Goal: Check status: Check status

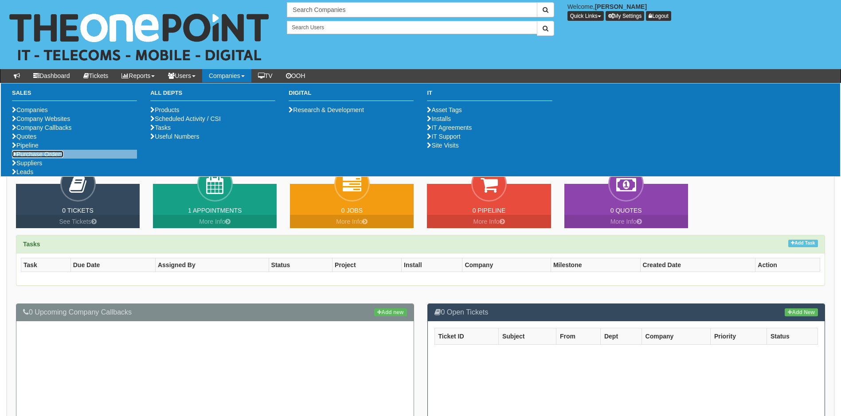
click at [44, 158] on link "Purchase Orders" at bounding box center [37, 154] width 51 height 7
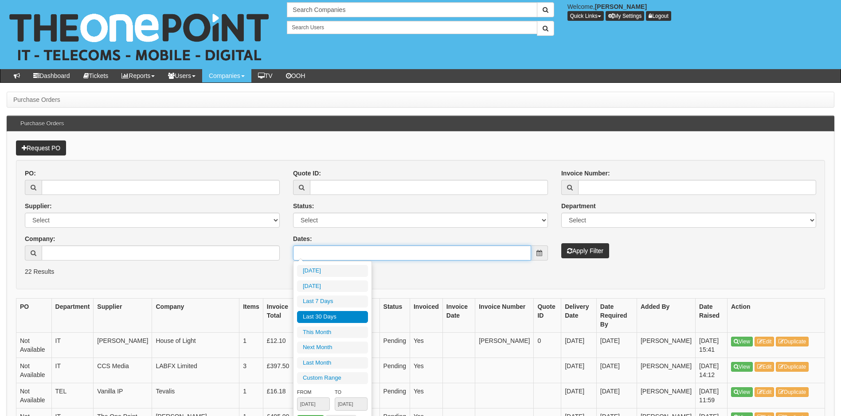
click at [344, 253] on input "Dates:" at bounding box center [412, 253] width 238 height 15
type input "2025-09-08"
type input "[DATE]"
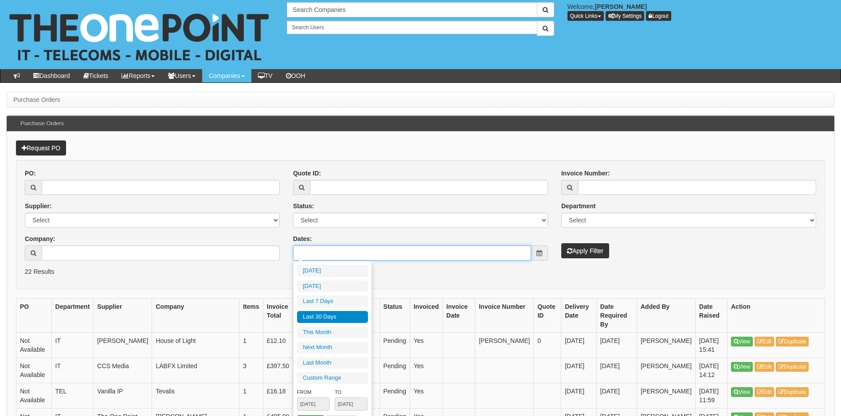
type input "[DATE]"
click at [318, 314] on li "Last 30 Days" at bounding box center [332, 317] width 71 height 12
type input "[DATE] - [DATE]"
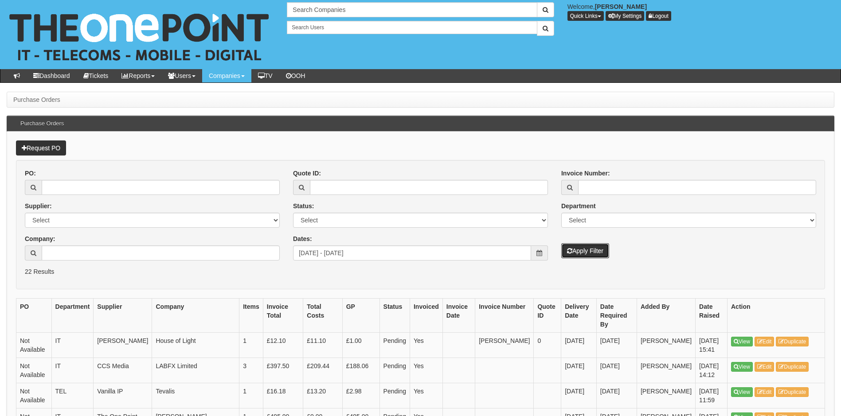
click at [584, 250] on button "Apply Filter" at bounding box center [585, 250] width 48 height 15
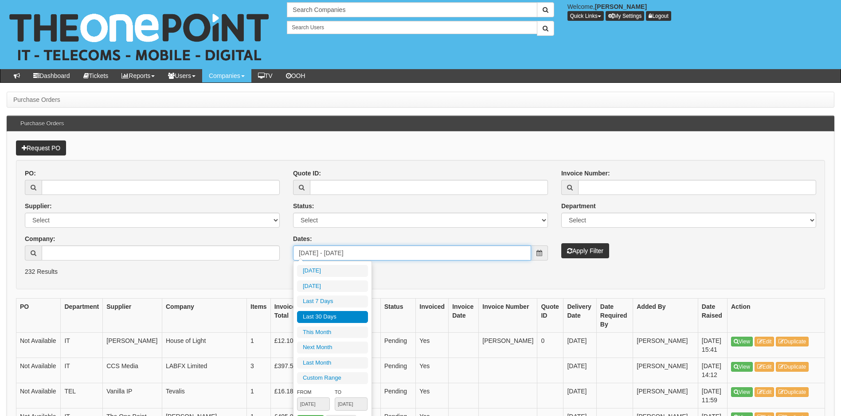
drag, startPoint x: 375, startPoint y: 253, endPoint x: 234, endPoint y: 268, distance: 140.9
click at [234, 268] on form "PO: Supplier: Select 123 REG.co.uk 1Password 3 4Gon AA Jones Electric Ltd Abzor…" at bounding box center [420, 224] width 809 height 129
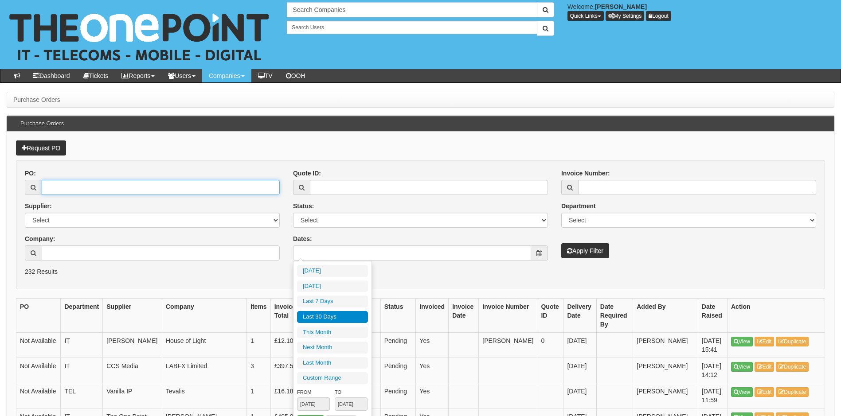
click at [144, 191] on input "PO:" at bounding box center [161, 187] width 238 height 15
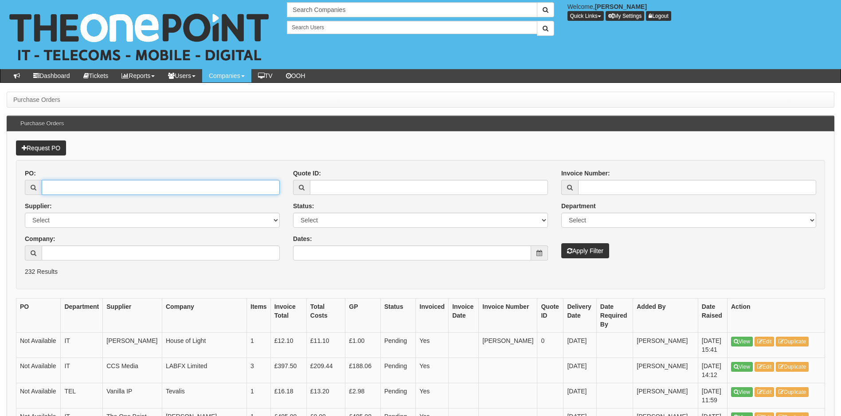
click at [84, 187] on input "PO:" at bounding box center [161, 187] width 238 height 15
type input "19360"
click at [561, 243] on button "Apply Filter" at bounding box center [585, 250] width 48 height 15
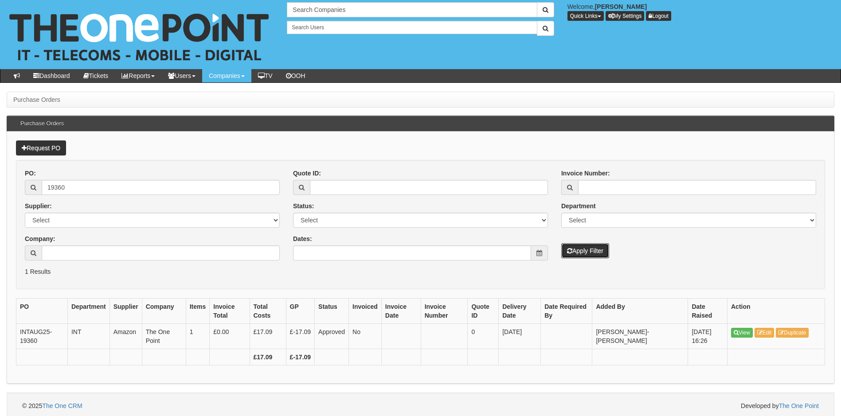
click at [581, 249] on button "Apply Filter" at bounding box center [585, 250] width 48 height 15
click at [90, 187] on input "19360" at bounding box center [161, 187] width 238 height 15
type input "19359"
click at [561, 243] on button "Apply Filter" at bounding box center [585, 250] width 48 height 15
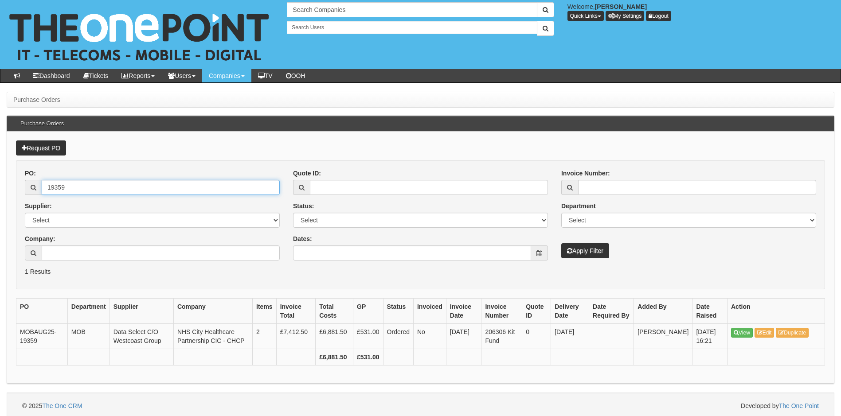
click at [76, 187] on input "19359" at bounding box center [161, 187] width 238 height 15
type input "19357"
click at [561, 243] on button "Apply Filter" at bounding box center [585, 250] width 48 height 15
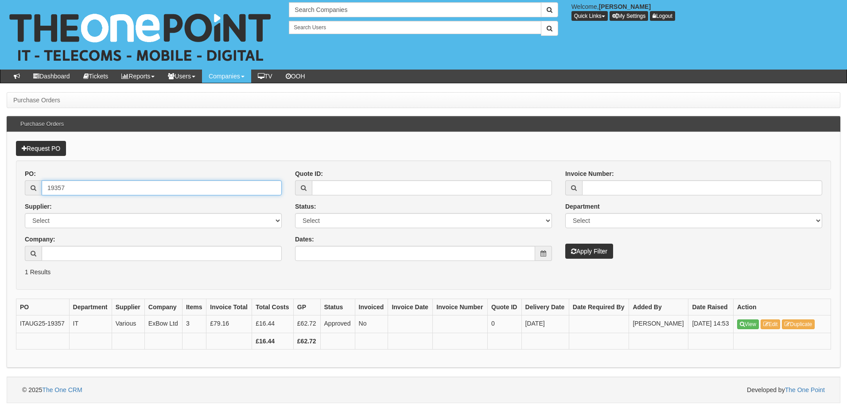
click at [68, 186] on input "19357" at bounding box center [162, 187] width 240 height 15
type input "19355"
click at [566, 244] on button "Apply Filter" at bounding box center [590, 251] width 48 height 15
click at [131, 192] on input "19355" at bounding box center [162, 187] width 240 height 15
type input "19351"
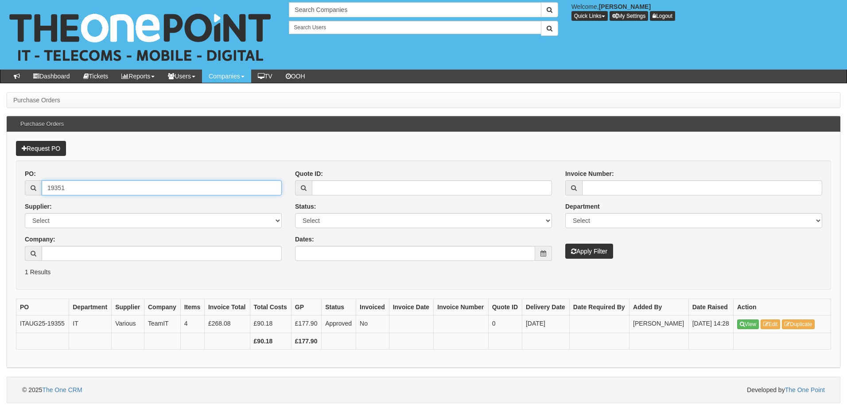
click at [566, 244] on button "Apply Filter" at bounding box center [590, 251] width 48 height 15
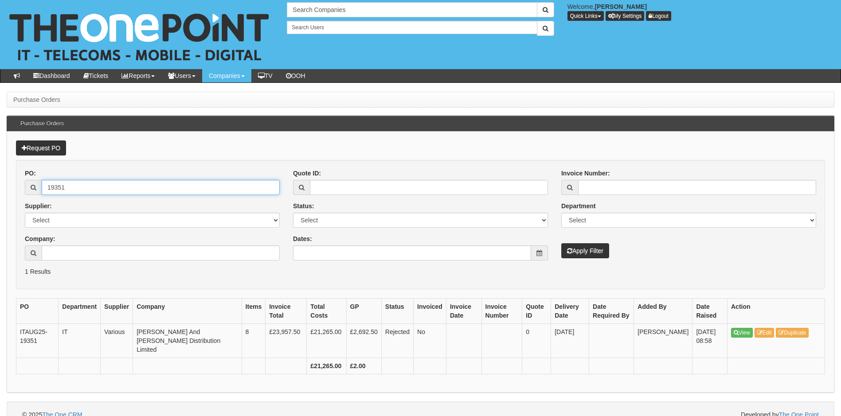
click at [82, 188] on input "19351" at bounding box center [161, 187] width 238 height 15
type input "19349"
click at [561, 243] on button "Apply Filter" at bounding box center [585, 250] width 48 height 15
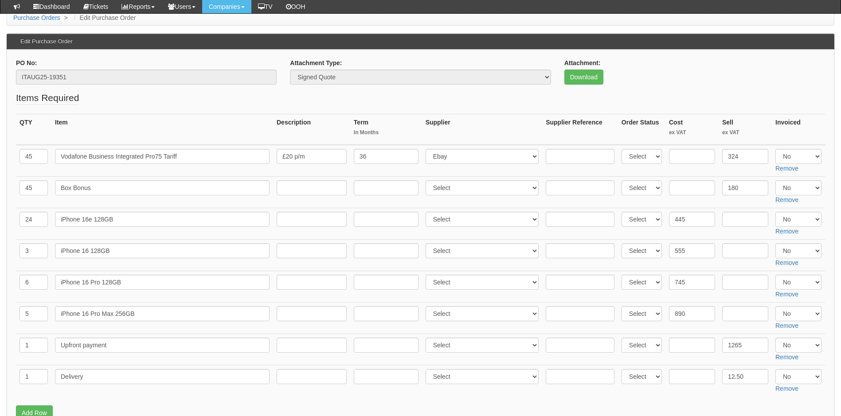
scroll to position [44, 0]
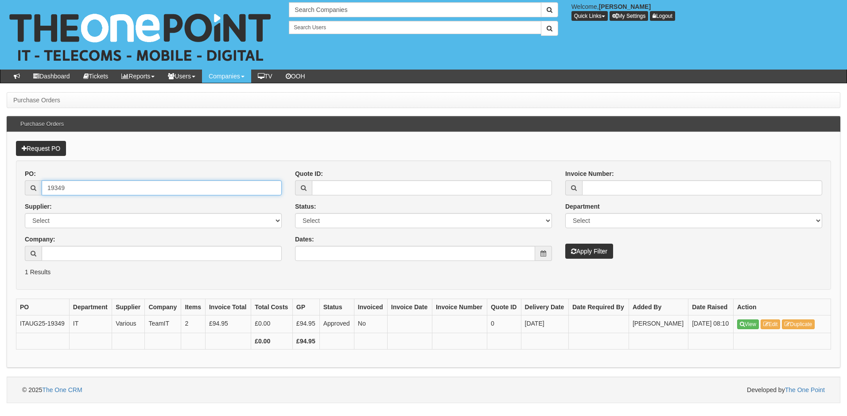
click at [67, 189] on input "19349" at bounding box center [162, 187] width 240 height 15
type input "19348"
click at [566, 244] on button "Apply Filter" at bounding box center [590, 251] width 48 height 15
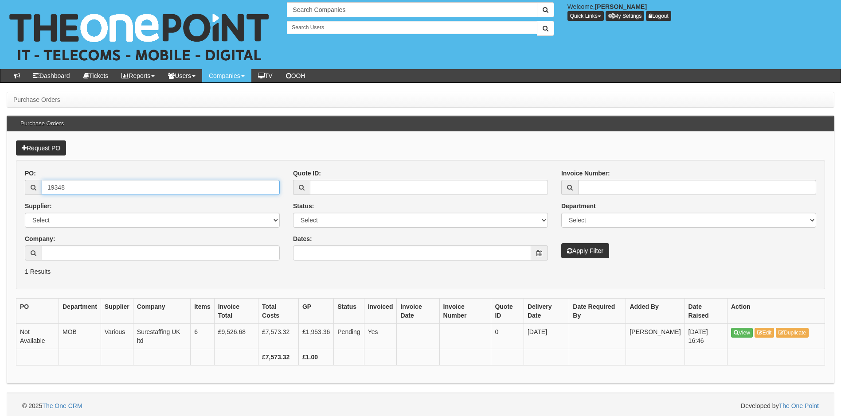
click at [77, 188] on input "19348" at bounding box center [161, 187] width 238 height 15
type input "19345"
click at [561, 243] on button "Apply Filter" at bounding box center [585, 250] width 48 height 15
click at [74, 188] on input "19345" at bounding box center [161, 187] width 238 height 15
type input "19342"
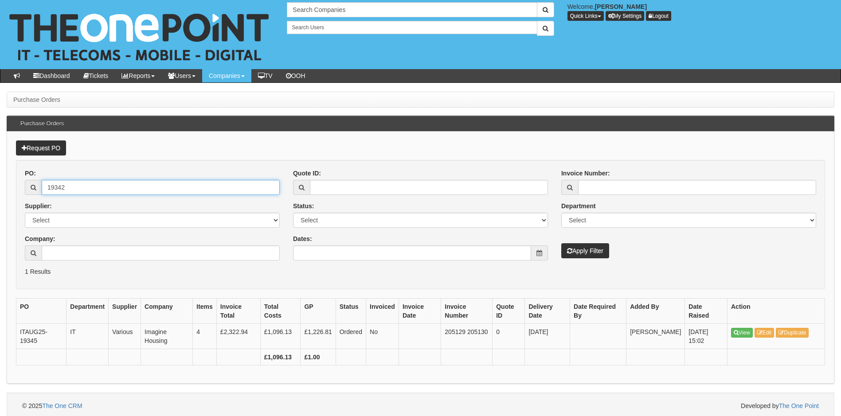
click at [561, 243] on button "Apply Filter" at bounding box center [585, 250] width 48 height 15
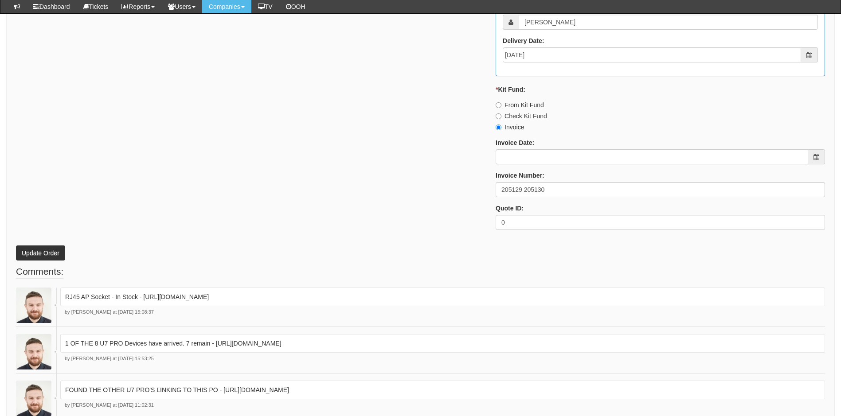
scroll to position [665, 0]
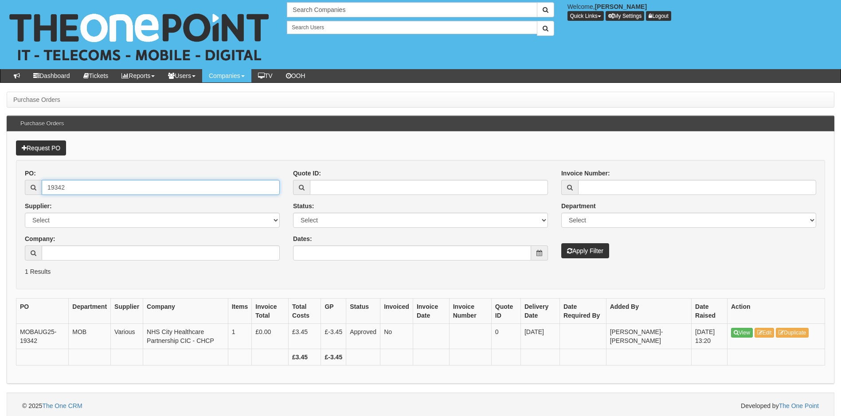
click at [105, 185] on input "19342" at bounding box center [161, 187] width 238 height 15
type input "19338"
click at [561, 243] on button "Apply Filter" at bounding box center [585, 250] width 48 height 15
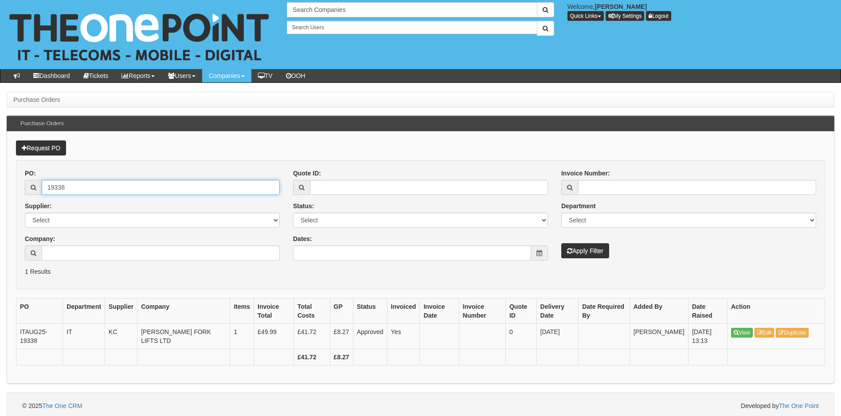
click at [71, 183] on input "19338" at bounding box center [161, 187] width 238 height 15
type input "19337"
click at [561, 243] on button "Apply Filter" at bounding box center [585, 250] width 48 height 15
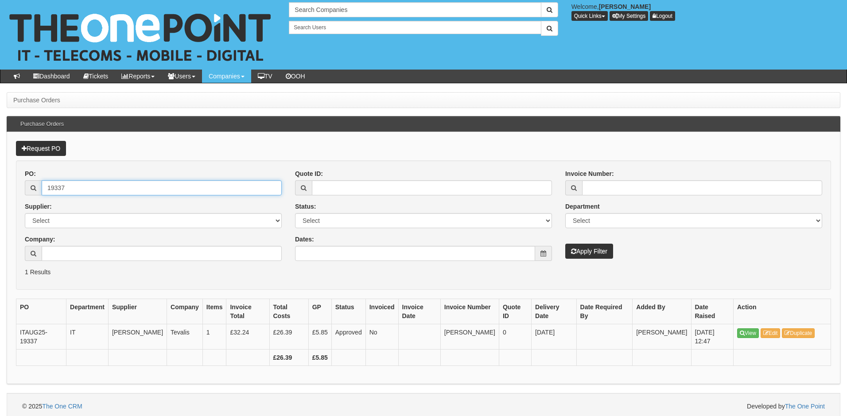
click at [64, 190] on input "19337" at bounding box center [162, 187] width 240 height 15
type input "19336"
click at [566, 244] on button "Apply Filter" at bounding box center [590, 251] width 48 height 15
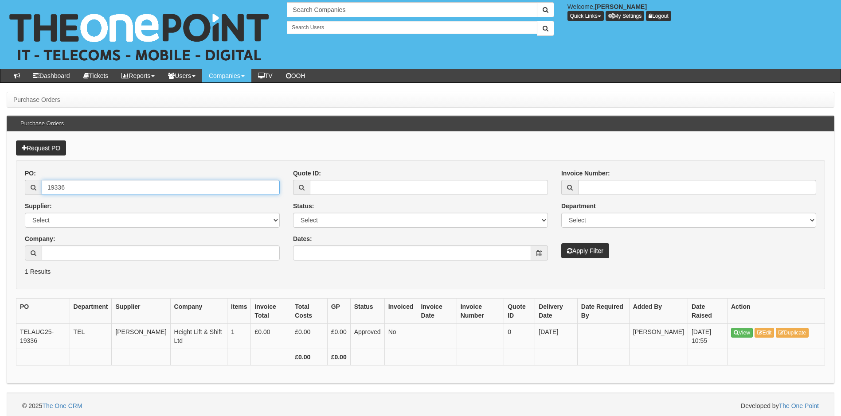
click at [64, 190] on input "19336" at bounding box center [161, 187] width 238 height 15
type input "19335"
click at [561, 243] on button "Apply Filter" at bounding box center [585, 250] width 48 height 15
click at [82, 183] on input "19335" at bounding box center [161, 187] width 238 height 15
type input "19329"
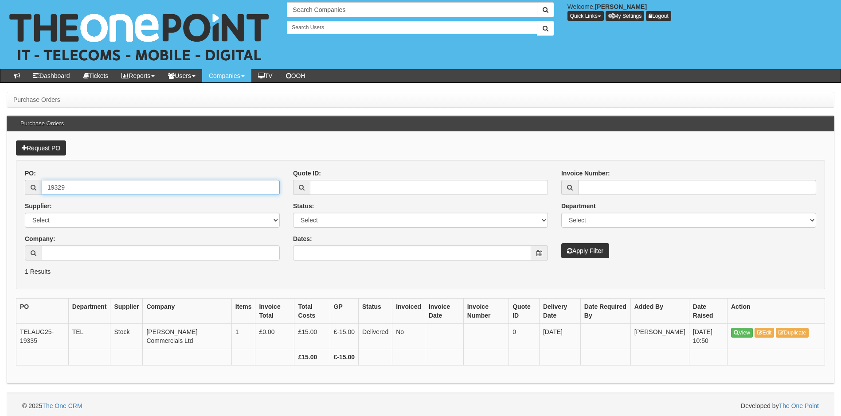
click at [561, 243] on button "Apply Filter" at bounding box center [585, 250] width 48 height 15
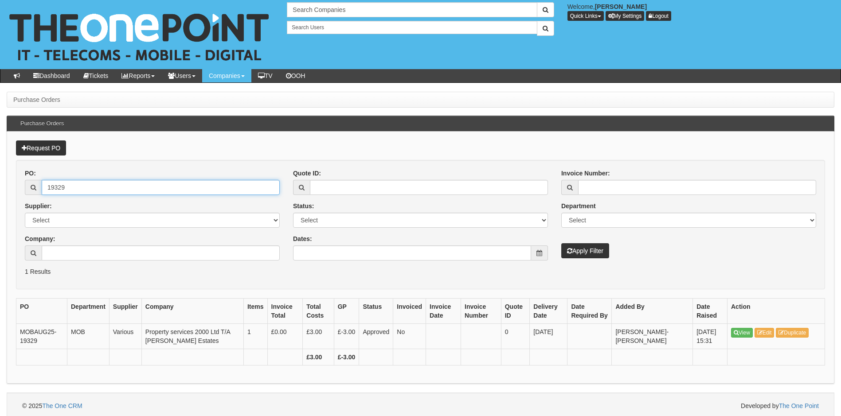
click at [70, 186] on input "19329" at bounding box center [161, 187] width 238 height 15
type input "19328"
click at [561, 243] on button "Apply Filter" at bounding box center [585, 250] width 48 height 15
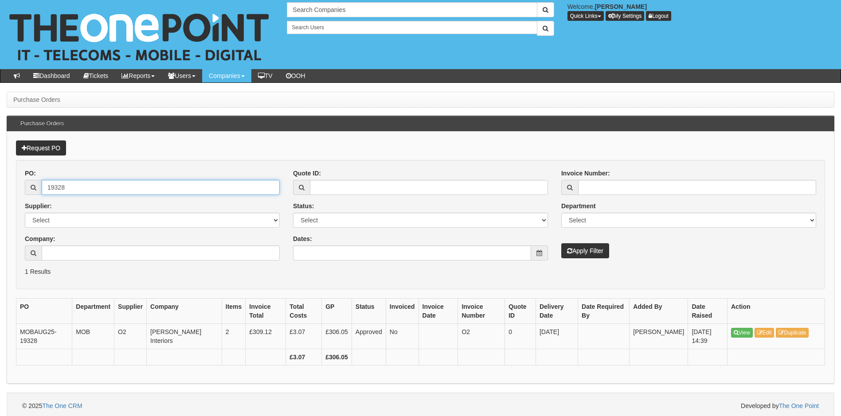
click at [116, 195] on input "19328" at bounding box center [161, 187] width 238 height 15
type input "19326"
click at [561, 243] on button "Apply Filter" at bounding box center [585, 250] width 48 height 15
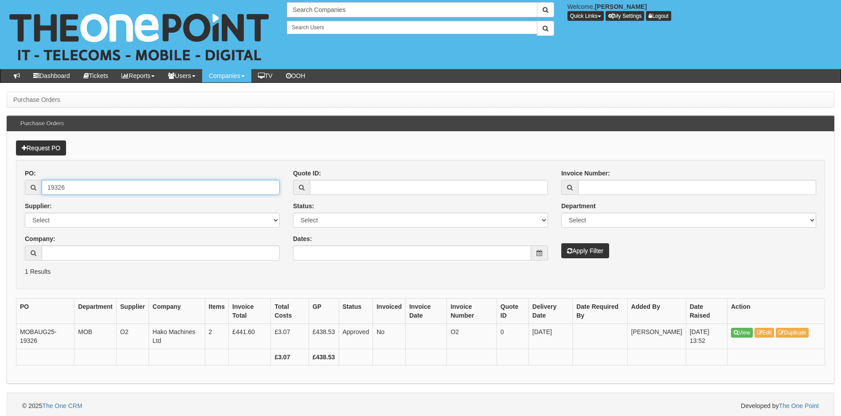
click at [87, 184] on input "19326" at bounding box center [161, 187] width 238 height 15
type input "19325"
click at [561, 243] on button "Apply Filter" at bounding box center [585, 250] width 48 height 15
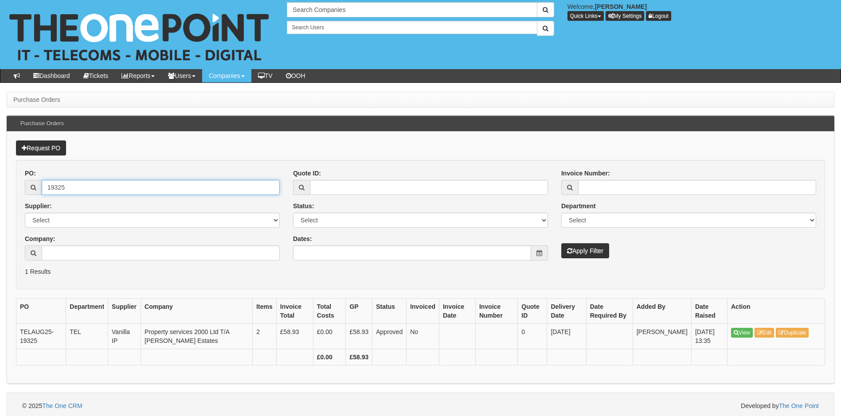
click at [85, 183] on input "19325" at bounding box center [161, 187] width 238 height 15
type input "19324"
click at [561, 243] on button "Apply Filter" at bounding box center [585, 250] width 48 height 15
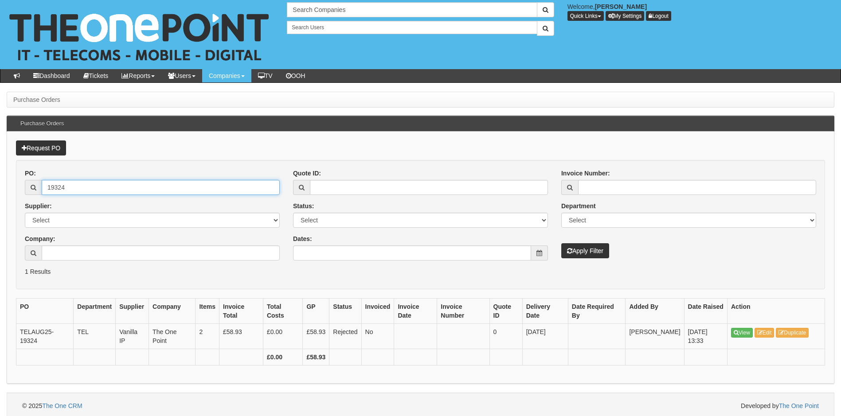
click at [74, 192] on input "19324" at bounding box center [161, 187] width 238 height 15
type input "19322"
click at [561, 243] on button "Apply Filter" at bounding box center [585, 250] width 48 height 15
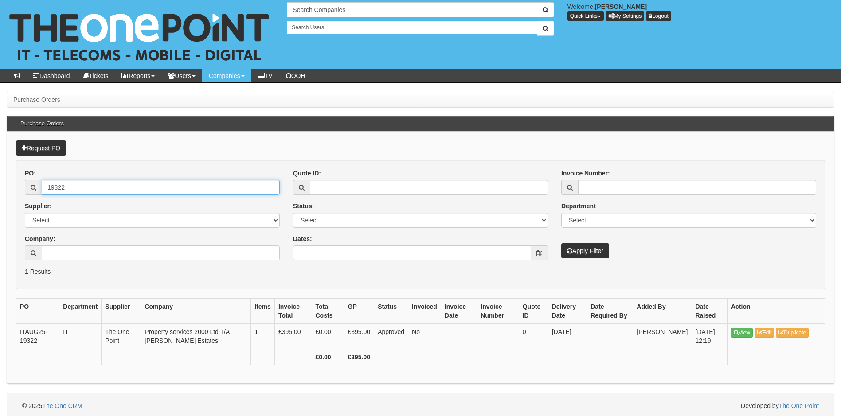
click at [76, 191] on input "19322" at bounding box center [161, 187] width 238 height 15
type input "19319"
click at [561, 243] on button "Apply Filter" at bounding box center [585, 250] width 48 height 15
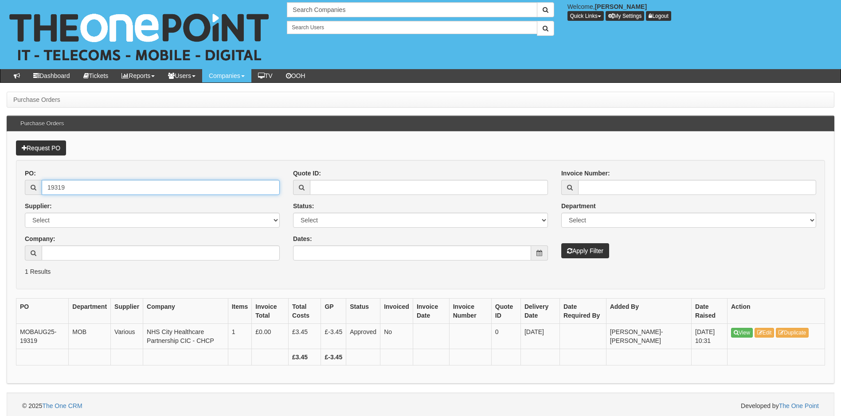
click at [69, 192] on input "19319" at bounding box center [161, 187] width 238 height 15
type input "19318"
click at [561, 243] on button "Apply Filter" at bounding box center [585, 250] width 48 height 15
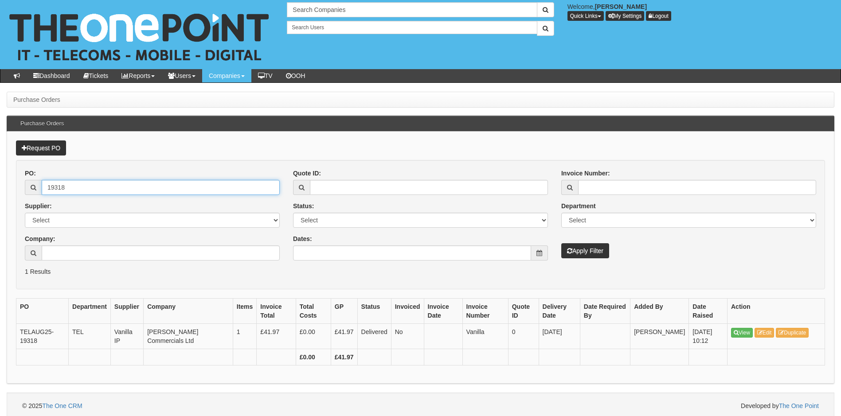
click at [86, 189] on input "19318" at bounding box center [161, 187] width 238 height 15
type input "19317"
click at [561, 243] on button "Apply Filter" at bounding box center [585, 250] width 48 height 15
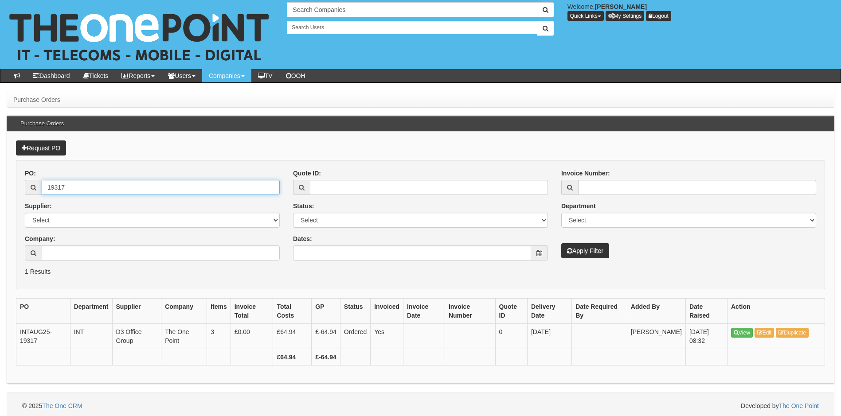
click at [99, 192] on input "19317" at bounding box center [161, 187] width 238 height 15
type input "19316"
click at [561, 243] on button "Apply Filter" at bounding box center [585, 250] width 48 height 15
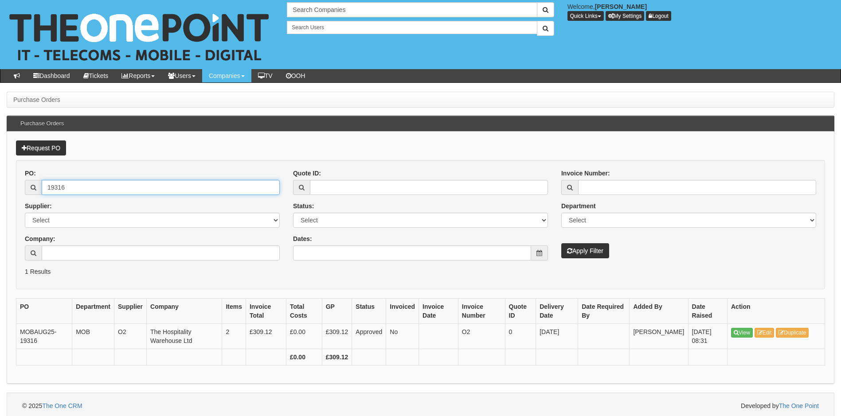
click at [74, 185] on input "19316" at bounding box center [161, 187] width 238 height 15
type input "19309"
click at [561, 243] on button "Apply Filter" at bounding box center [585, 250] width 48 height 15
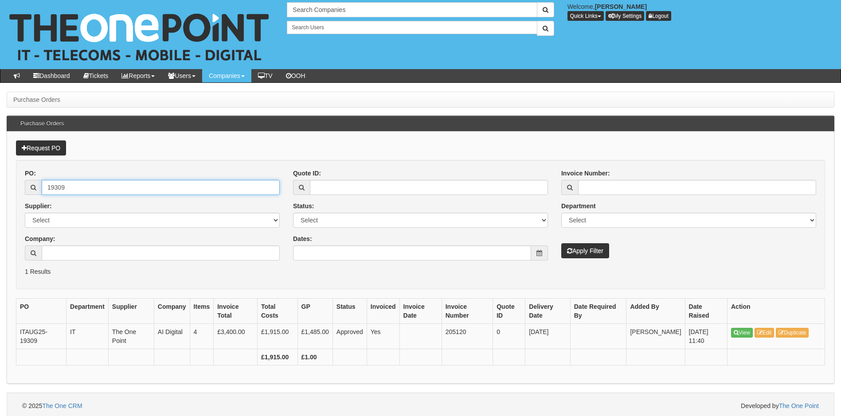
click at [77, 190] on input "19309" at bounding box center [161, 187] width 238 height 15
type input "19304"
click at [561, 243] on button "Apply Filter" at bounding box center [585, 250] width 48 height 15
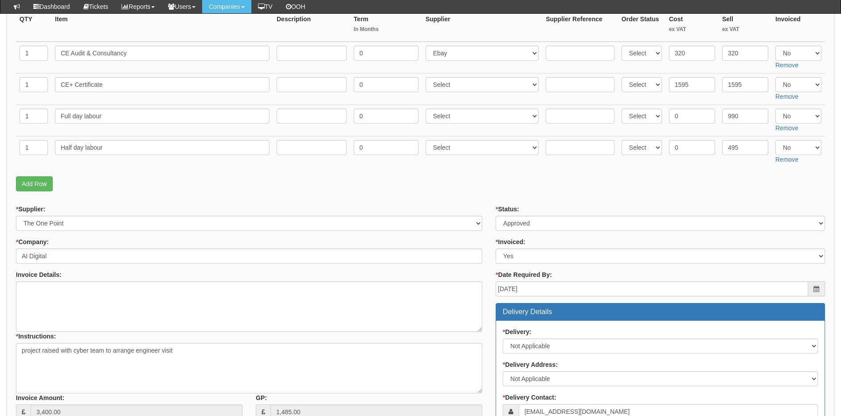
scroll to position [158, 0]
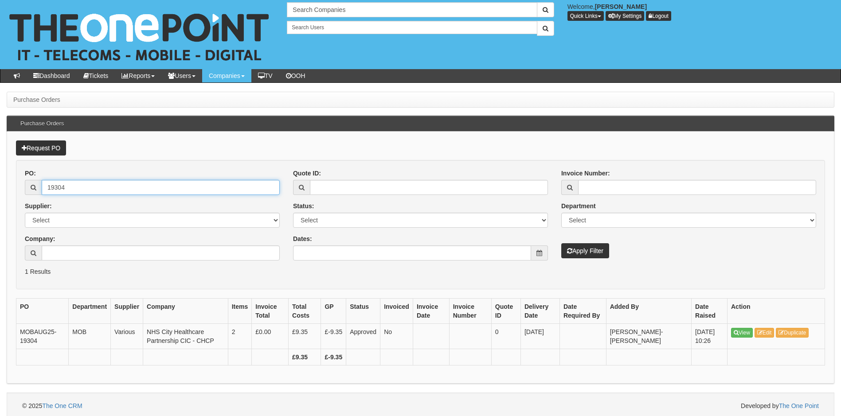
click at [125, 185] on input "19304" at bounding box center [161, 187] width 238 height 15
type input "19302"
click at [561, 243] on button "Apply Filter" at bounding box center [585, 250] width 48 height 15
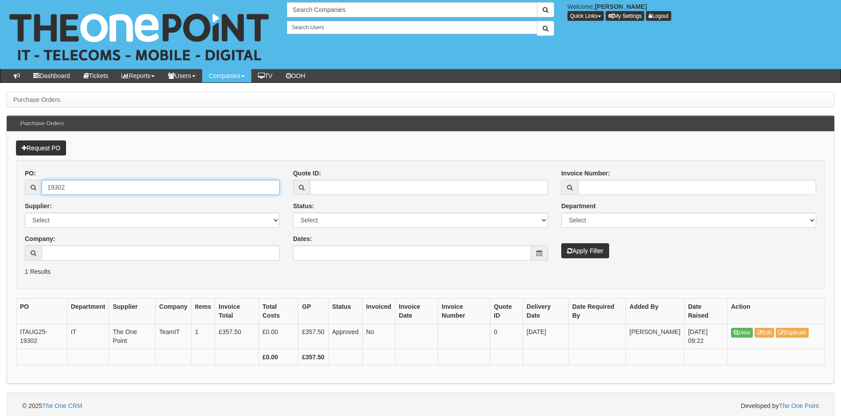
click at [86, 182] on input "19302" at bounding box center [161, 187] width 238 height 15
type input "19295"
click at [561, 243] on button "Apply Filter" at bounding box center [585, 250] width 48 height 15
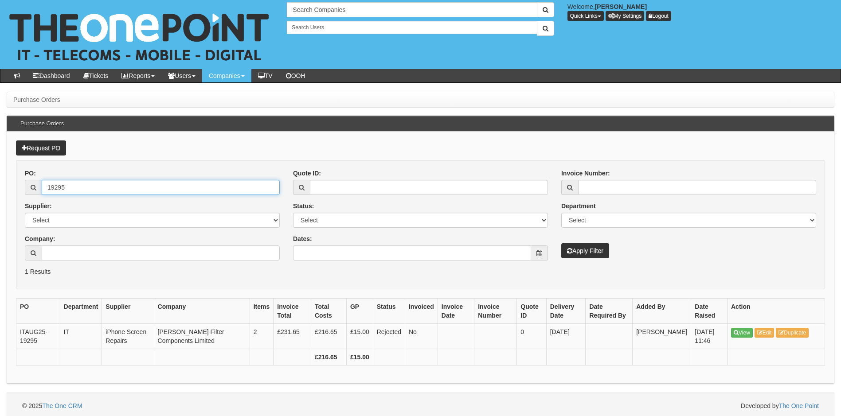
click at [83, 188] on input "19295" at bounding box center [161, 187] width 238 height 15
type input "19293"
click at [561, 243] on button "Apply Filter" at bounding box center [585, 250] width 48 height 15
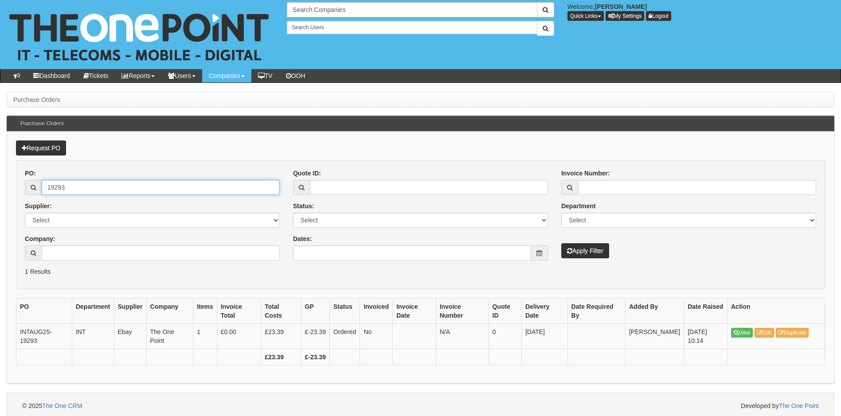
click at [106, 191] on input "19293" at bounding box center [161, 187] width 238 height 15
type input "19287"
click at [561, 243] on button "Apply Filter" at bounding box center [585, 250] width 48 height 15
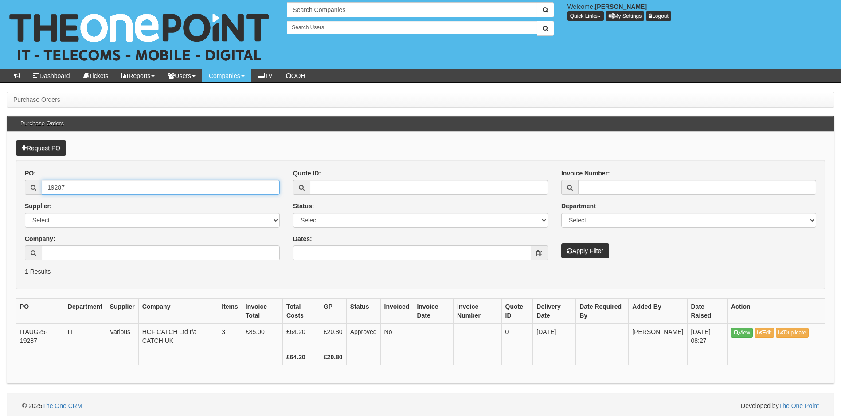
click at [87, 188] on input "19287" at bounding box center [161, 187] width 238 height 15
type input "19285"
click at [561, 243] on button "Apply Filter" at bounding box center [585, 250] width 48 height 15
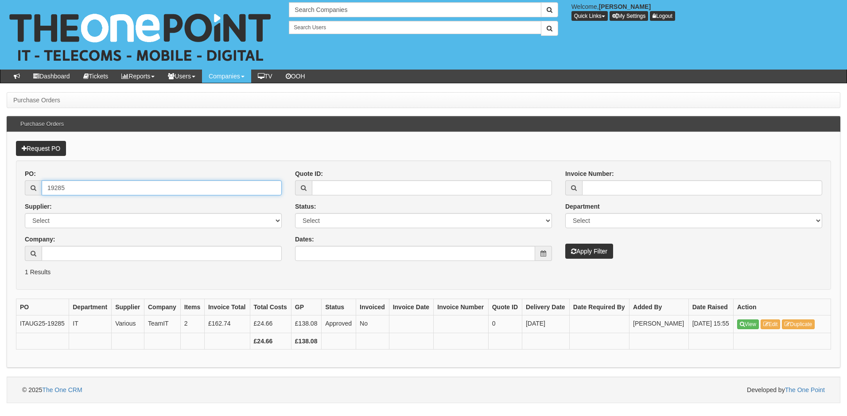
click at [96, 192] on input "19285" at bounding box center [162, 187] width 240 height 15
type input "19281"
click at [566, 244] on button "Apply Filter" at bounding box center [590, 251] width 48 height 15
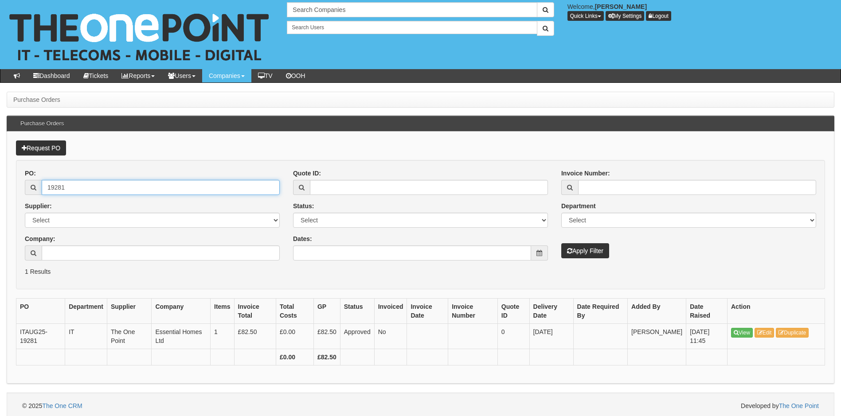
click at [113, 189] on input "19281" at bounding box center [161, 187] width 238 height 15
type input "19280"
click at [561, 243] on button "Apply Filter" at bounding box center [585, 250] width 48 height 15
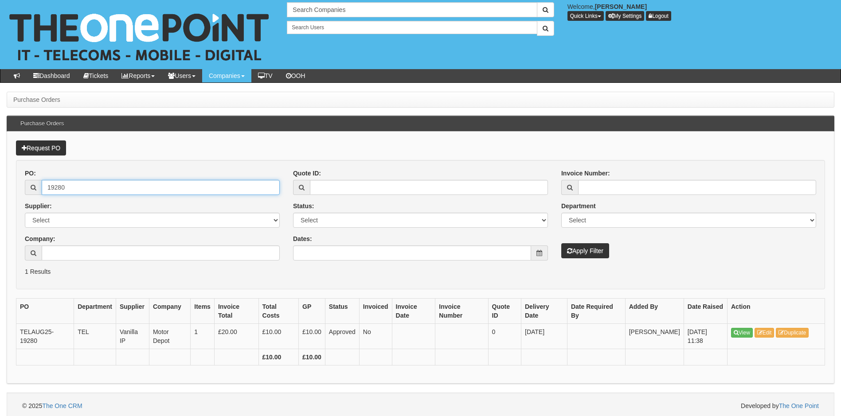
click at [70, 186] on input "19280" at bounding box center [161, 187] width 238 height 15
type input "19269"
click at [561, 243] on button "Apply Filter" at bounding box center [585, 250] width 48 height 15
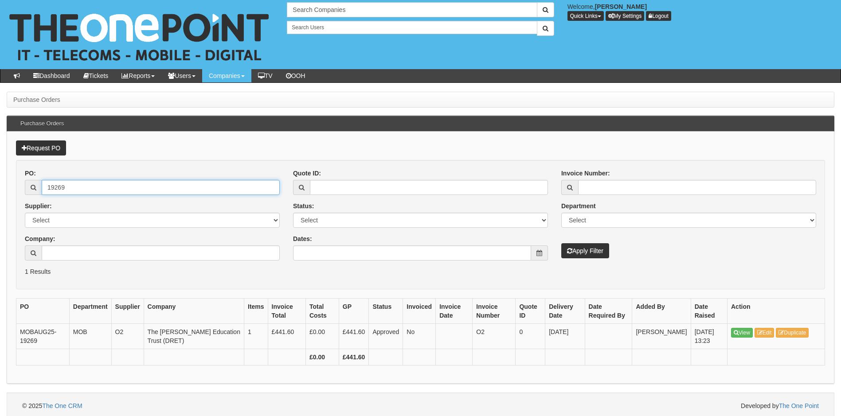
click at [103, 189] on input "19269" at bounding box center [161, 187] width 238 height 15
type input "19267"
click at [561, 243] on button "Apply Filter" at bounding box center [585, 250] width 48 height 15
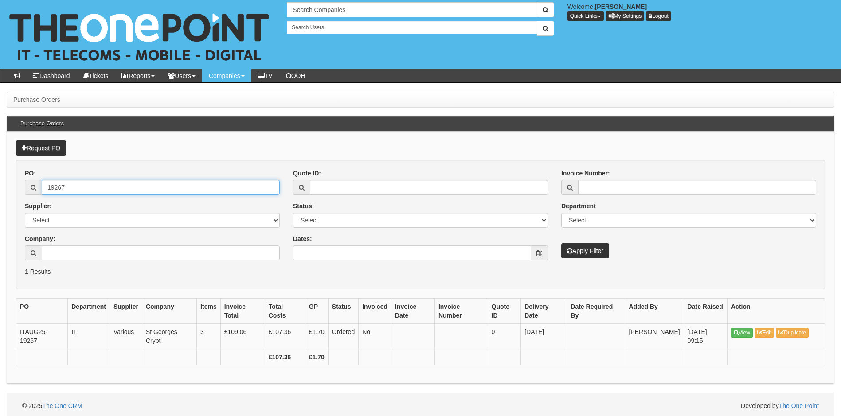
click at [83, 187] on input "19267" at bounding box center [161, 187] width 238 height 15
type input "19265"
click at [561, 243] on button "Apply Filter" at bounding box center [585, 250] width 48 height 15
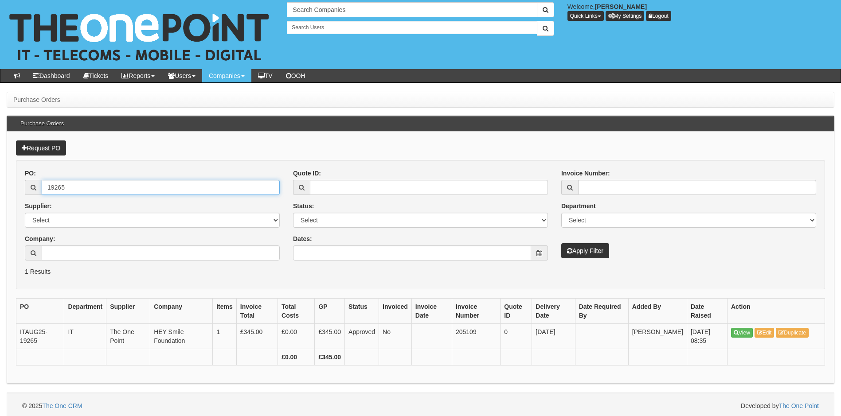
click at [90, 180] on input "19265" at bounding box center [161, 187] width 238 height 15
type input "19261"
click at [561, 243] on button "Apply Filter" at bounding box center [585, 250] width 48 height 15
click at [65, 188] on input "19261" at bounding box center [161, 187] width 238 height 15
type input "19253"
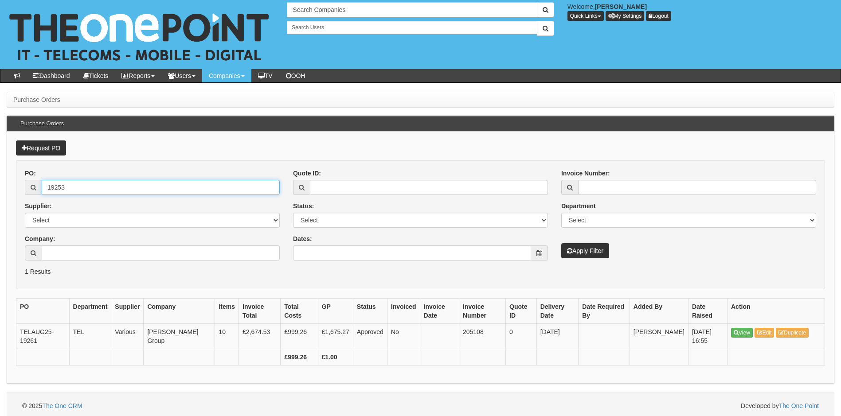
click at [561, 243] on button "Apply Filter" at bounding box center [585, 250] width 48 height 15
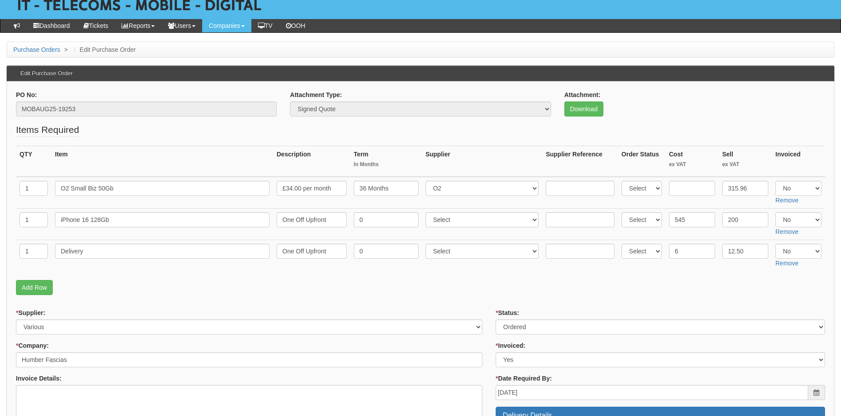
scroll to position [44, 0]
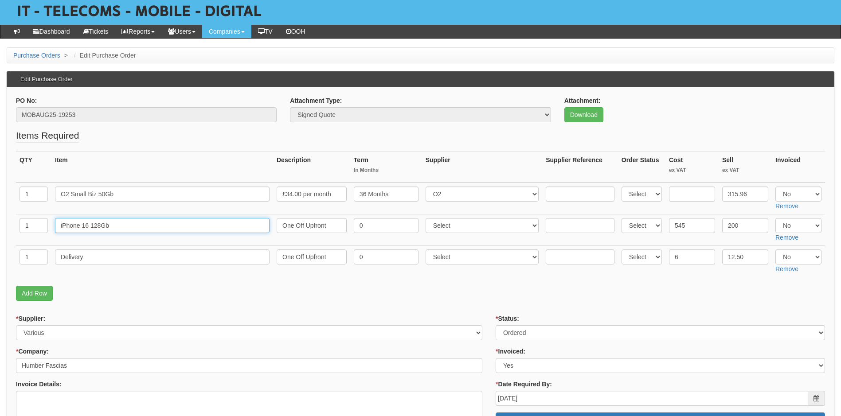
drag, startPoint x: 117, startPoint y: 222, endPoint x: 48, endPoint y: 225, distance: 68.8
click at [48, 225] on tr "1 iPhone 16 128Gb One Off Upfront 0 Select 123 REG.co.uk 1Password 3 4Gon AA Jo…" at bounding box center [420, 230] width 809 height 31
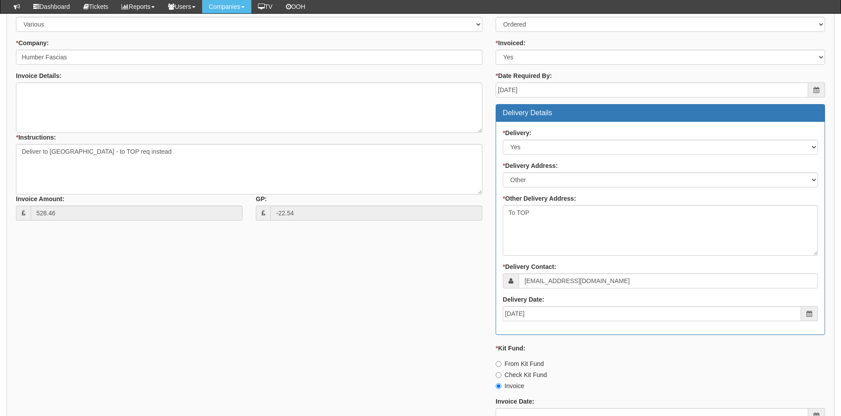
scroll to position [399, 0]
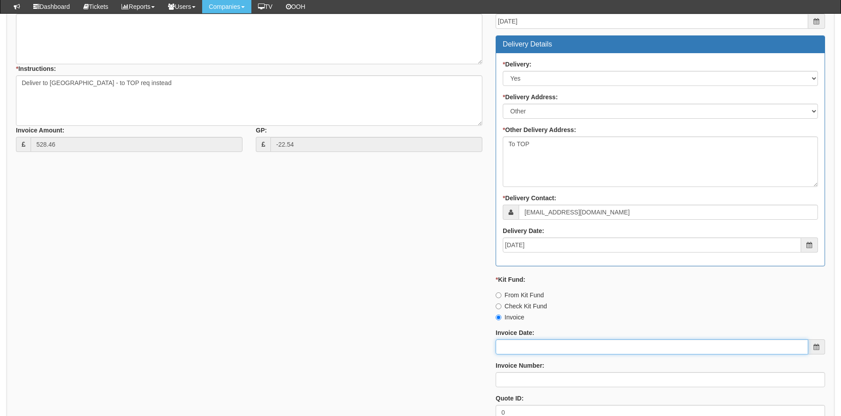
click at [536, 344] on input "Invoice Date:" at bounding box center [652, 346] width 312 height 15
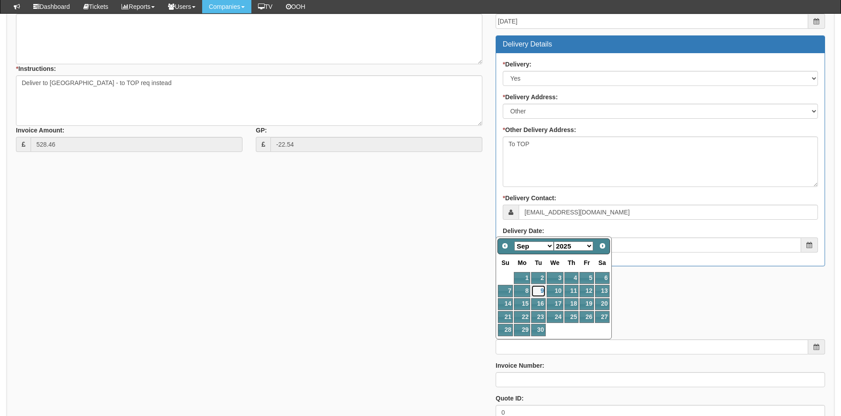
click at [536, 289] on link "9" at bounding box center [538, 291] width 14 height 12
type input "[DATE]"
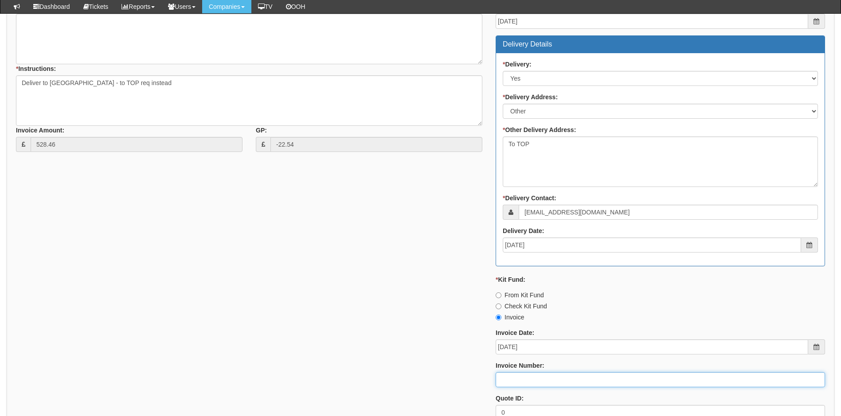
click at [532, 384] on input "Invoice Number:" at bounding box center [660, 379] width 329 height 15
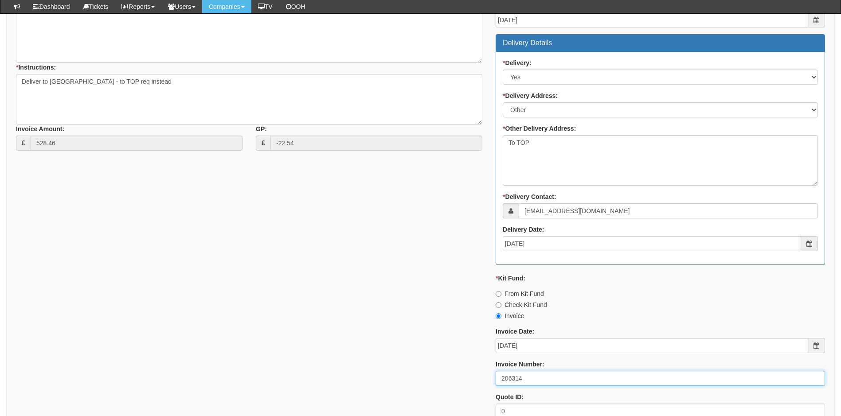
scroll to position [443, 0]
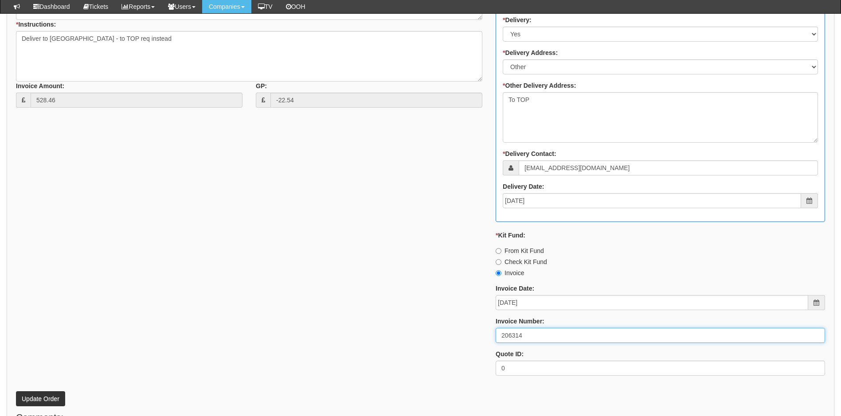
type input "206314"
click at [56, 402] on button "Update Order" at bounding box center [40, 398] width 49 height 15
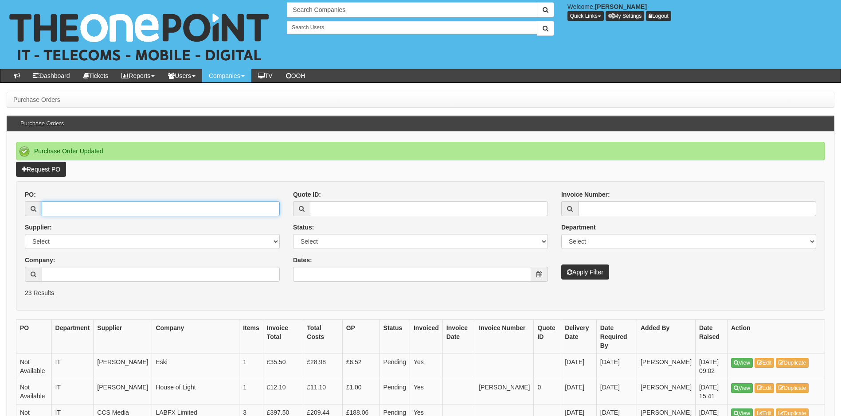
click at [66, 213] on input "PO:" at bounding box center [161, 208] width 238 height 15
type input "19253"
click at [561, 265] on button "Apply Filter" at bounding box center [585, 272] width 48 height 15
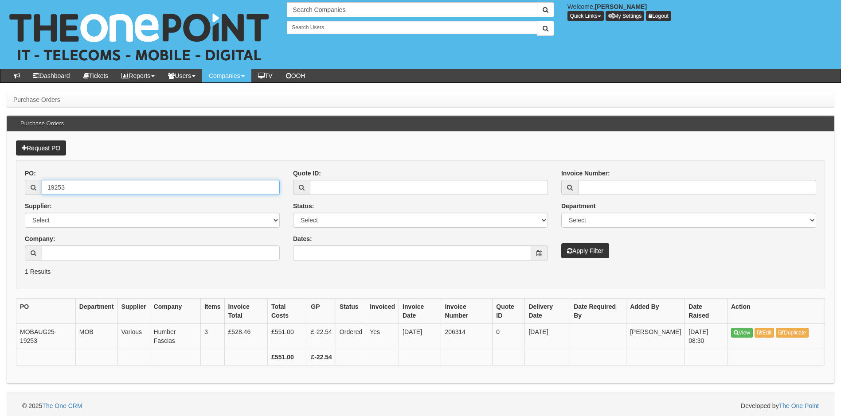
click at [90, 190] on input "19253" at bounding box center [161, 187] width 238 height 15
type input "19238"
click at [561, 243] on button "Apply Filter" at bounding box center [585, 250] width 48 height 15
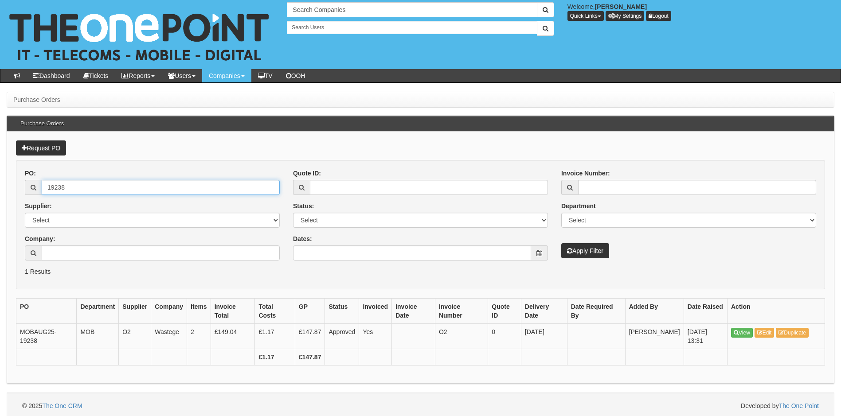
click at [73, 189] on input "19238" at bounding box center [161, 187] width 238 height 15
type input "19234"
click at [561, 243] on button "Apply Filter" at bounding box center [585, 250] width 48 height 15
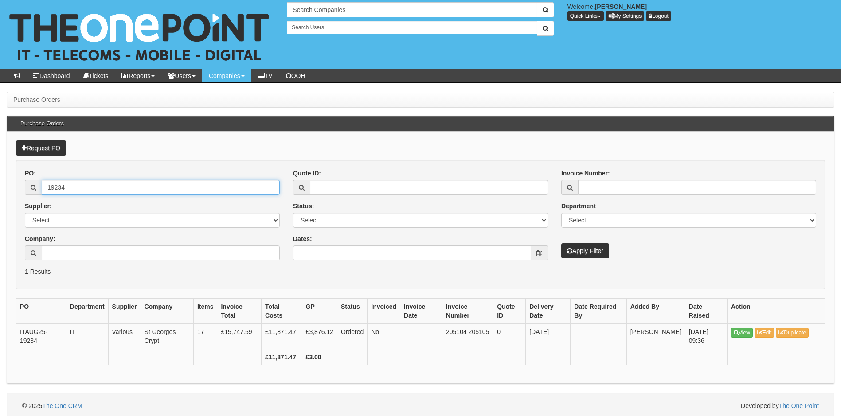
click at [72, 186] on input "19234" at bounding box center [161, 187] width 238 height 15
type input "19227"
click at [561, 243] on button "Apply Filter" at bounding box center [585, 250] width 48 height 15
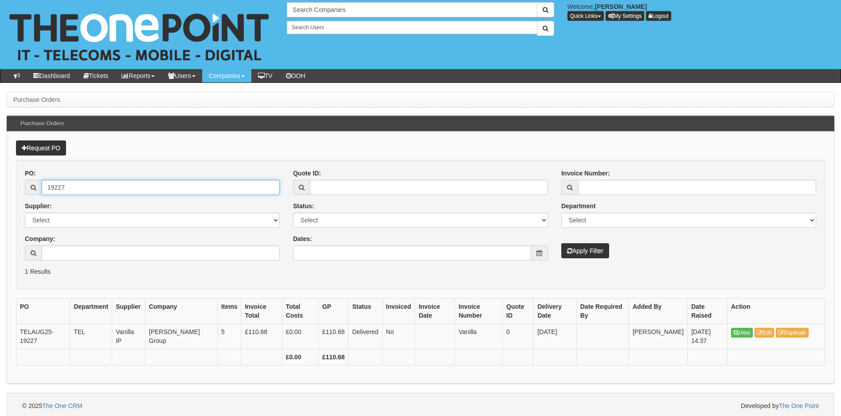
click at [74, 187] on input "19227" at bounding box center [161, 187] width 238 height 15
type input "19220"
click at [561, 243] on button "Apply Filter" at bounding box center [585, 250] width 48 height 15
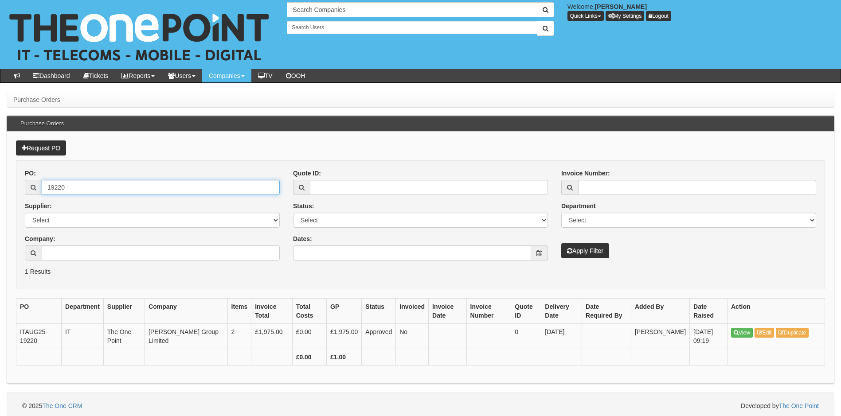
click at [101, 194] on input "19220" at bounding box center [161, 187] width 238 height 15
type input "19212"
click at [561, 243] on button "Apply Filter" at bounding box center [585, 250] width 48 height 15
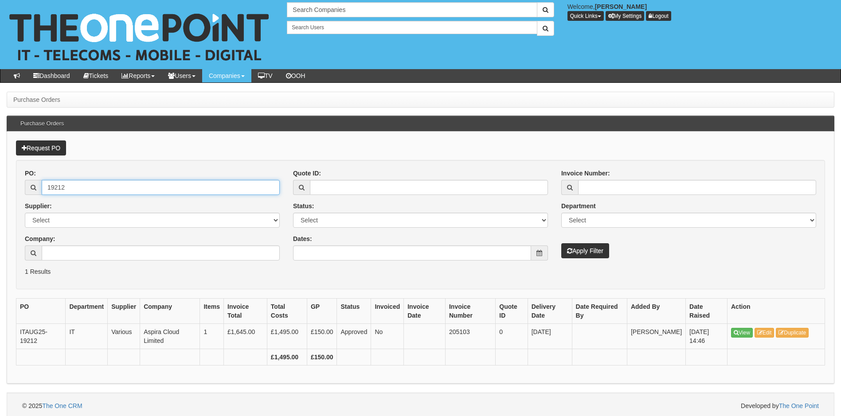
click at [89, 186] on input "19212" at bounding box center [161, 187] width 238 height 15
type input "19205"
click at [561, 243] on button "Apply Filter" at bounding box center [585, 250] width 48 height 15
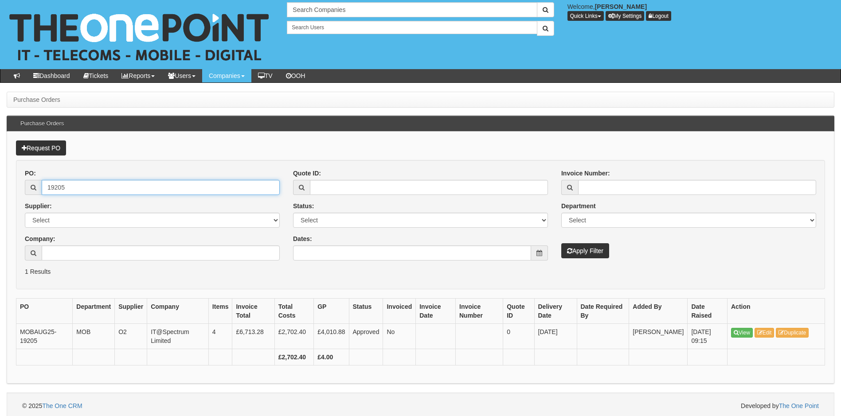
click at [159, 192] on input "19205" at bounding box center [161, 187] width 238 height 15
type input "19190"
click at [561, 243] on button "Apply Filter" at bounding box center [585, 250] width 48 height 15
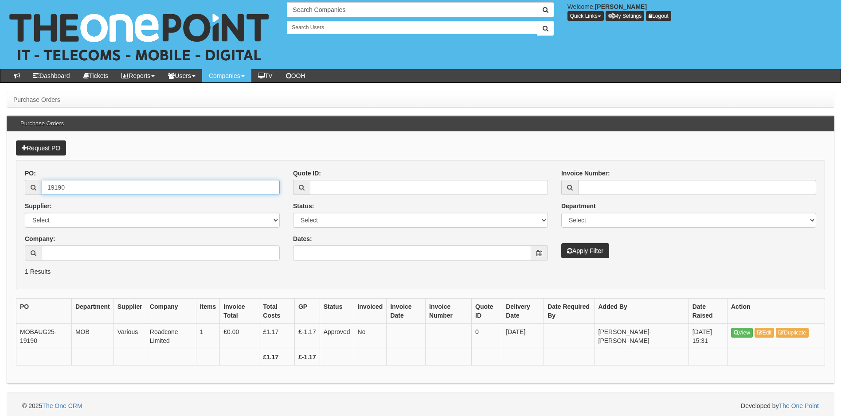
click at [78, 187] on input "19190" at bounding box center [161, 187] width 238 height 15
type input "19189"
click at [561, 243] on button "Apply Filter" at bounding box center [585, 250] width 48 height 15
click at [81, 192] on input "19189" at bounding box center [161, 187] width 238 height 15
type input "19186"
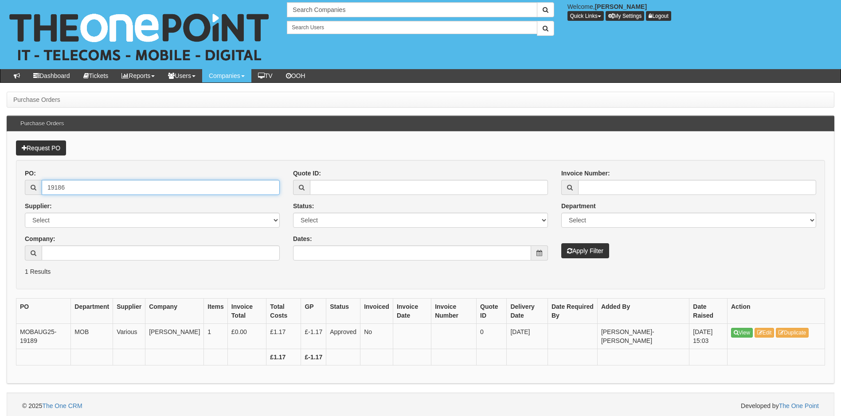
click at [561, 243] on button "Apply Filter" at bounding box center [585, 250] width 48 height 15
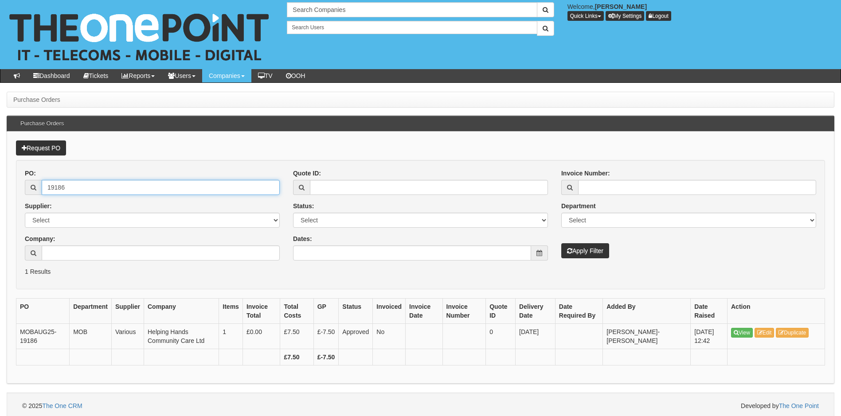
click at [84, 188] on input "19186" at bounding box center [161, 187] width 238 height 15
type input "19185"
click at [561, 243] on button "Apply Filter" at bounding box center [585, 250] width 48 height 15
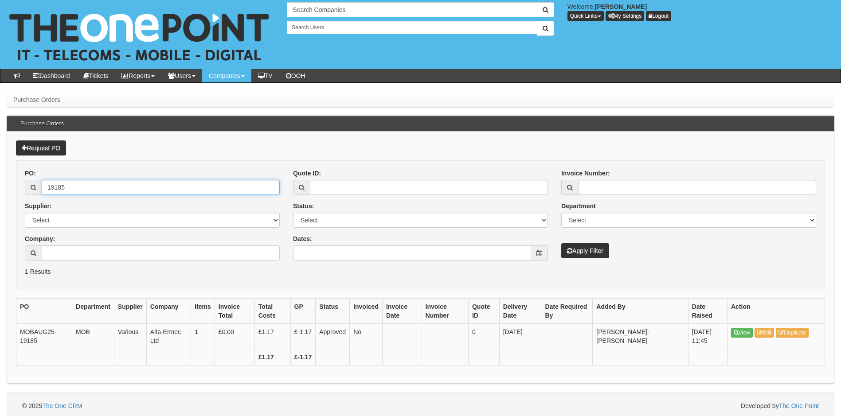
click at [83, 192] on input "19185" at bounding box center [161, 187] width 238 height 15
type input "19184"
click at [561, 243] on button "Apply Filter" at bounding box center [585, 250] width 48 height 15
click at [113, 189] on input "19184" at bounding box center [161, 187] width 238 height 15
type input "19179"
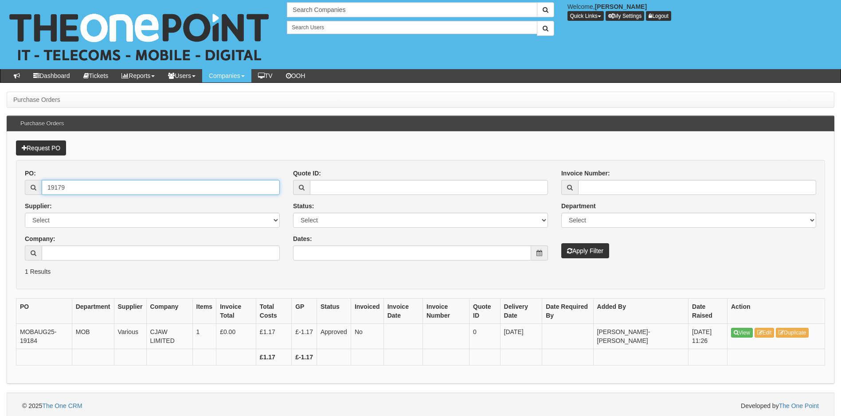
click at [561, 243] on button "Apply Filter" at bounding box center [585, 250] width 48 height 15
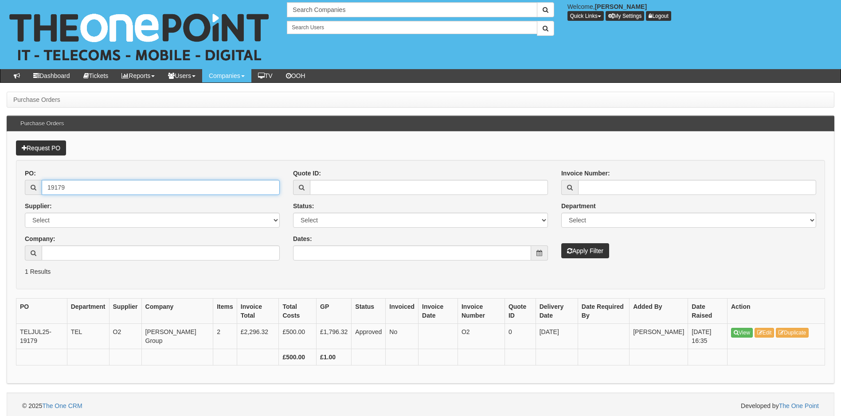
click at [83, 188] on input "19179" at bounding box center [161, 187] width 238 height 15
type input "19171"
click at [561, 243] on button "Apply Filter" at bounding box center [585, 250] width 48 height 15
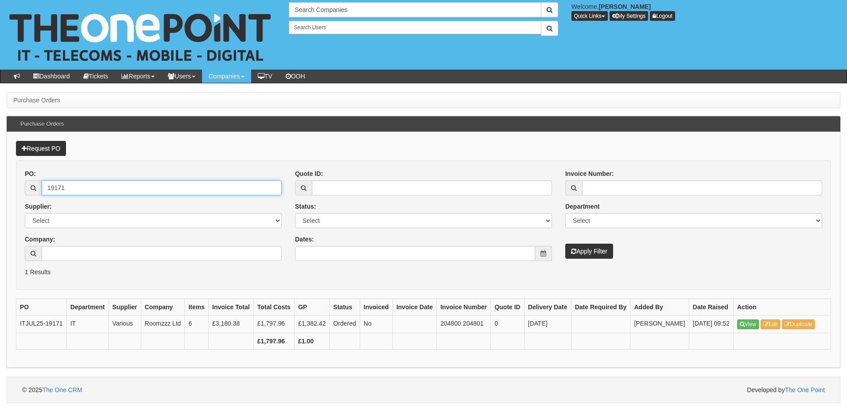
click at [86, 194] on input "19171" at bounding box center [162, 187] width 240 height 15
type input "19170"
click at [566, 244] on button "Apply Filter" at bounding box center [590, 251] width 48 height 15
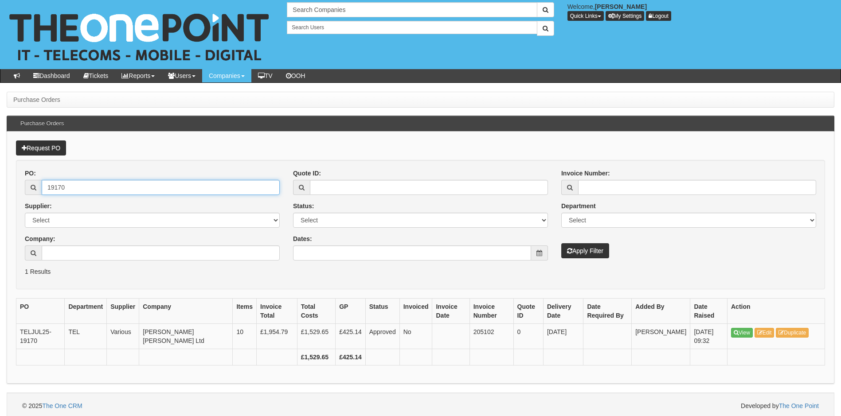
click at [103, 187] on input "19170" at bounding box center [161, 187] width 238 height 15
type input "19165"
click at [561, 243] on button "Apply Filter" at bounding box center [585, 250] width 48 height 15
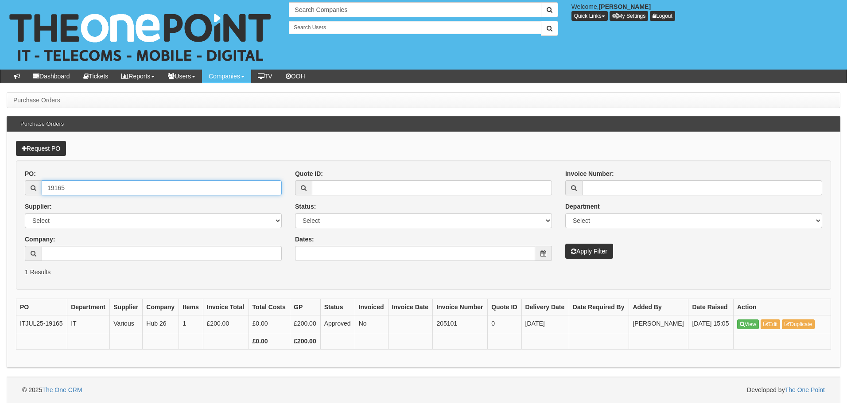
click at [102, 191] on input "19165" at bounding box center [162, 187] width 240 height 15
type input "19162"
click at [566, 244] on button "Apply Filter" at bounding box center [590, 251] width 48 height 15
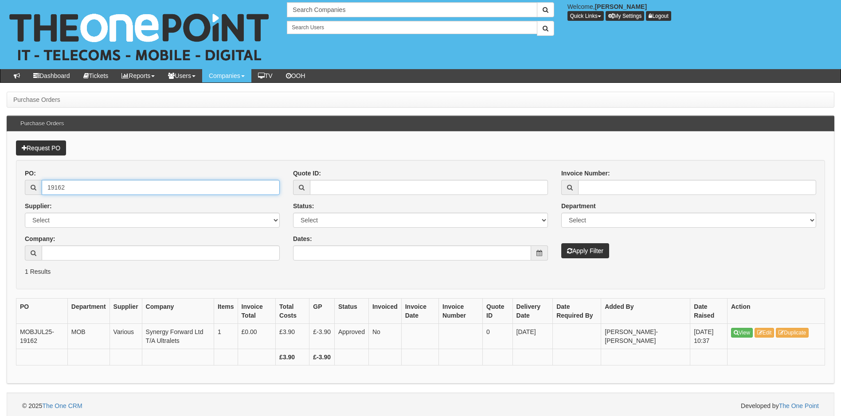
click at [117, 189] on input "19162" at bounding box center [161, 187] width 238 height 15
type input "19159"
click at [561, 243] on button "Apply Filter" at bounding box center [585, 250] width 48 height 15
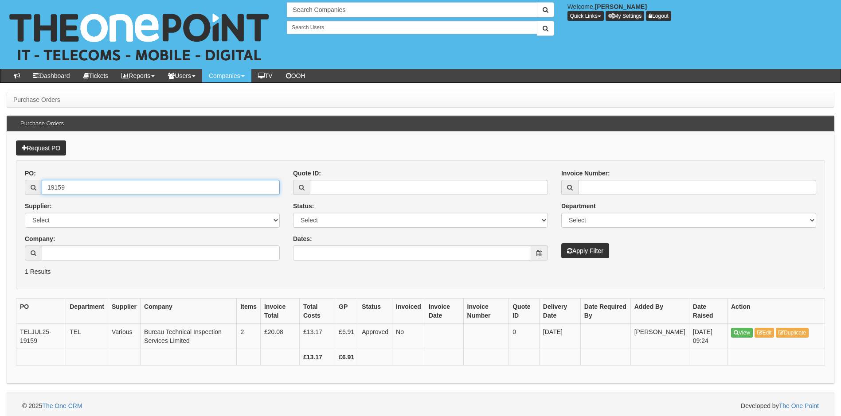
click at [77, 191] on input "19159" at bounding box center [161, 187] width 238 height 15
type input "19143"
click at [561, 243] on button "Apply Filter" at bounding box center [585, 250] width 48 height 15
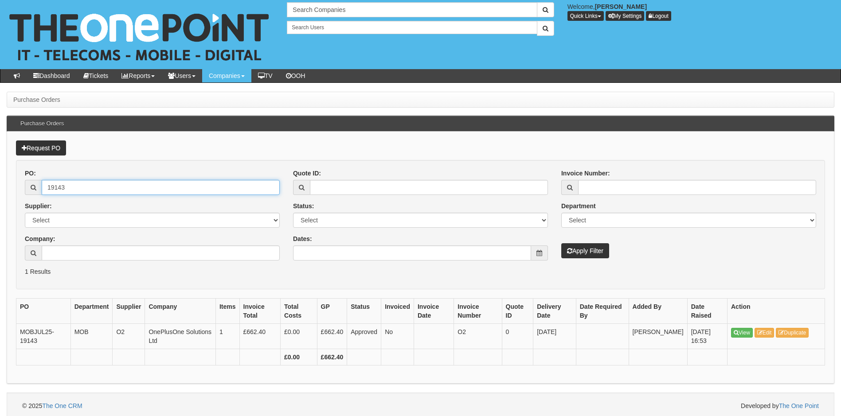
click at [83, 191] on input "19143" at bounding box center [161, 187] width 238 height 15
type input "19142"
click at [561, 243] on button "Apply Filter" at bounding box center [585, 250] width 48 height 15
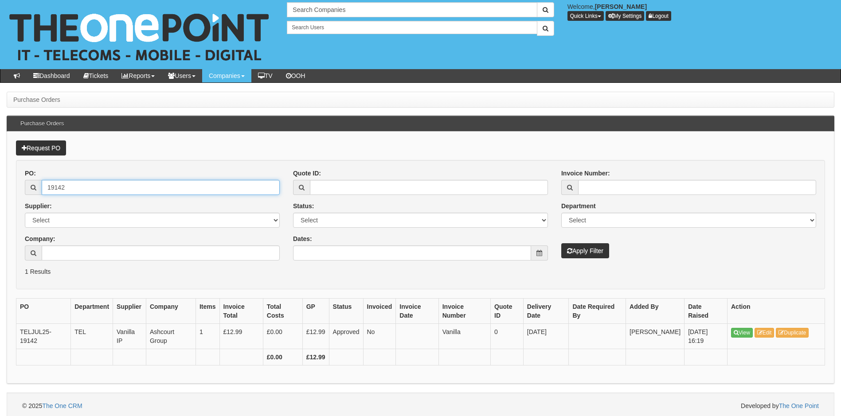
click at [98, 181] on input "19142" at bounding box center [161, 187] width 238 height 15
type input "19132"
click at [561, 243] on button "Apply Filter" at bounding box center [585, 250] width 48 height 15
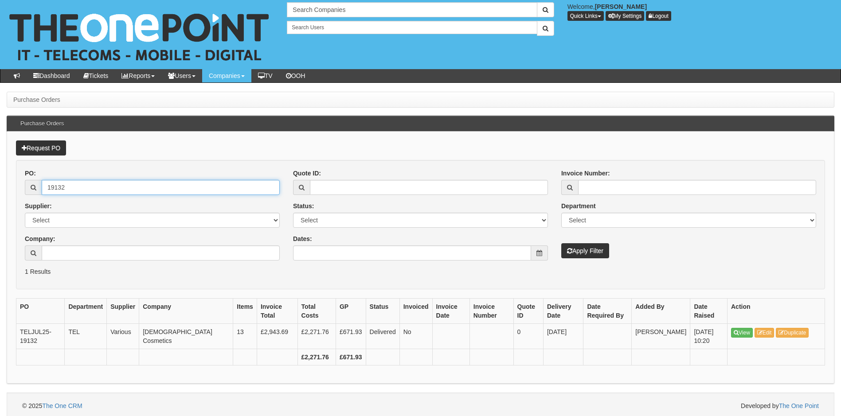
click at [104, 191] on input "19132" at bounding box center [161, 187] width 238 height 15
type input "19118"
click at [561, 243] on button "Apply Filter" at bounding box center [585, 250] width 48 height 15
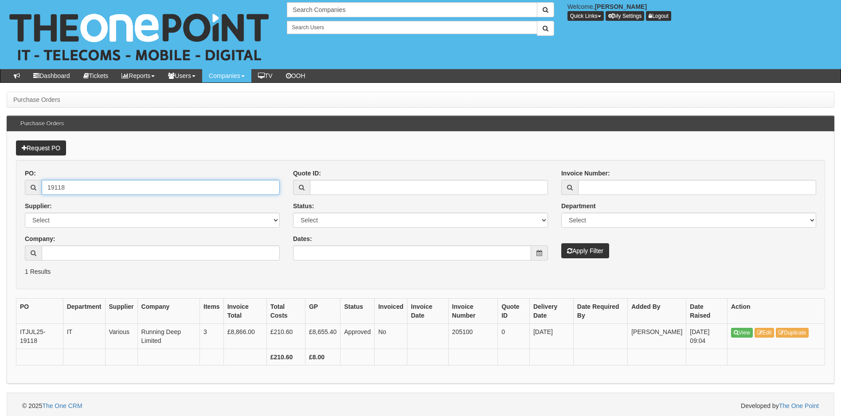
click at [78, 193] on input "19118" at bounding box center [161, 187] width 238 height 15
type input "19117"
click at [561, 243] on button "Apply Filter" at bounding box center [585, 250] width 48 height 15
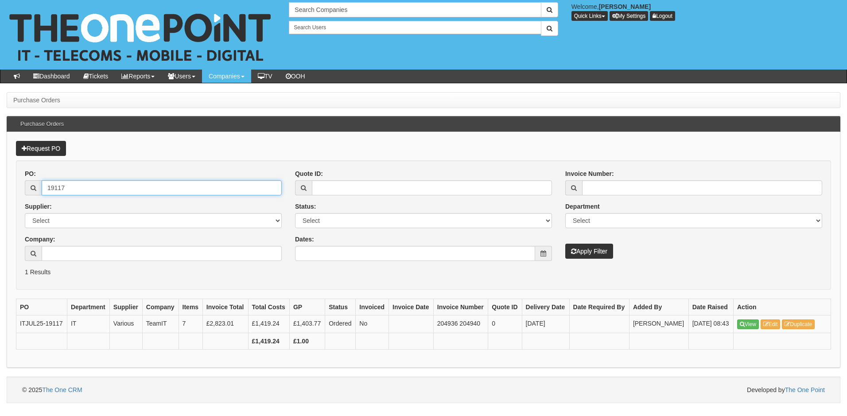
click at [80, 186] on input "19117" at bounding box center [162, 187] width 240 height 15
type input "19115"
click at [566, 244] on button "Apply Filter" at bounding box center [590, 251] width 48 height 15
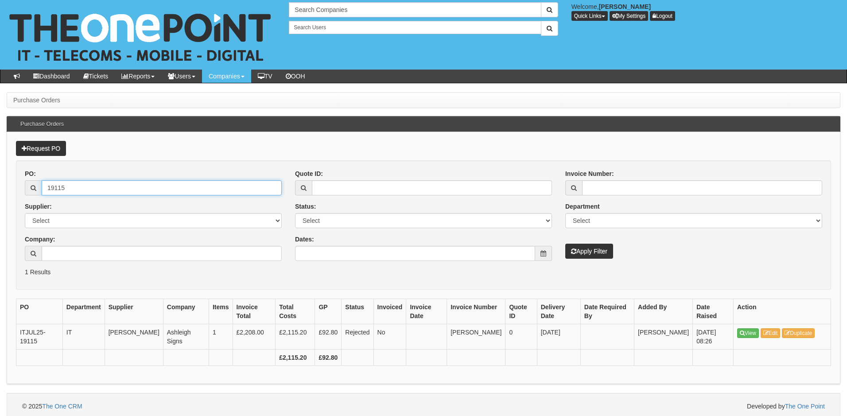
click at [66, 189] on input "19115" at bounding box center [162, 187] width 240 height 15
type input "19113"
click at [566, 244] on button "Apply Filter" at bounding box center [590, 251] width 48 height 15
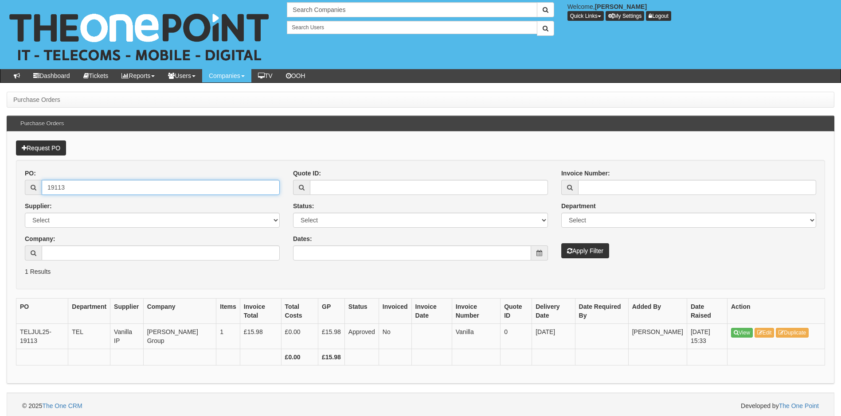
click at [83, 190] on input "19113" at bounding box center [161, 187] width 238 height 15
type input "19109"
click at [561, 243] on button "Apply Filter" at bounding box center [585, 250] width 48 height 15
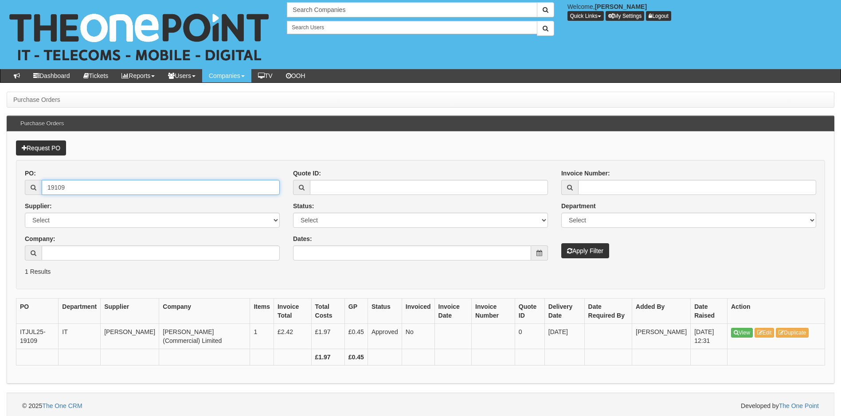
click at [94, 184] on input "19109" at bounding box center [161, 187] width 238 height 15
type input "19099"
click at [561, 243] on button "Apply Filter" at bounding box center [585, 250] width 48 height 15
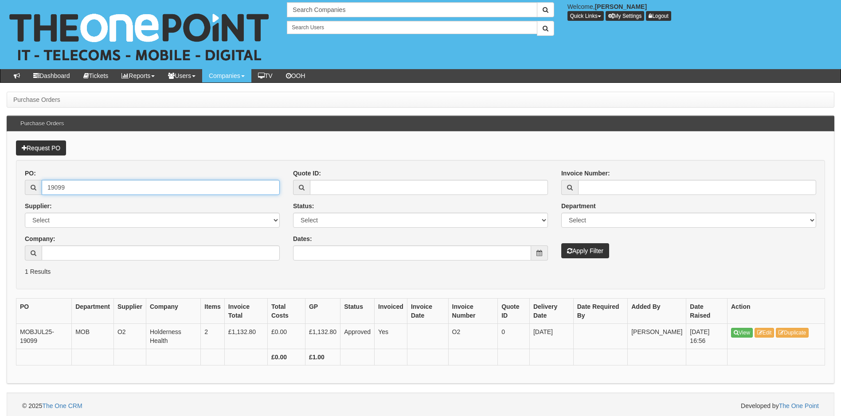
click at [71, 191] on input "19099" at bounding box center [161, 187] width 238 height 15
type input "19098"
click at [561, 243] on button "Apply Filter" at bounding box center [585, 250] width 48 height 15
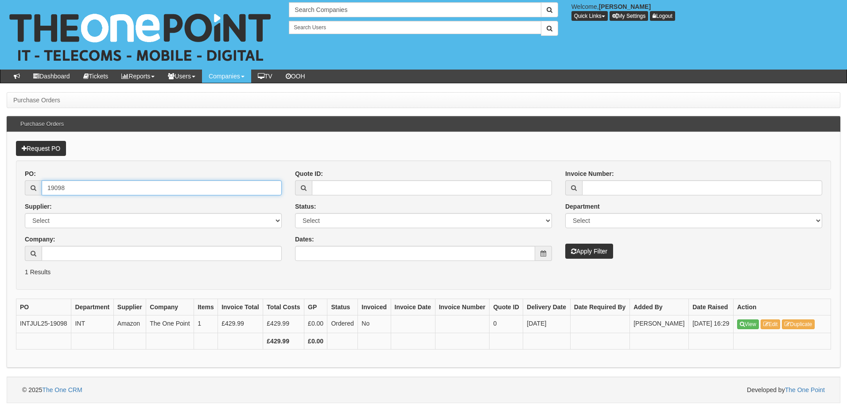
click at [92, 189] on input "19098" at bounding box center [162, 187] width 240 height 15
type input "19094"
click at [566, 244] on button "Apply Filter" at bounding box center [590, 251] width 48 height 15
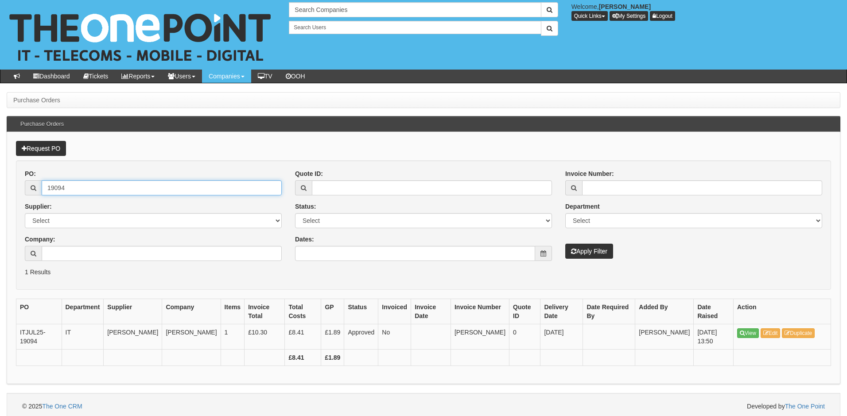
click at [86, 190] on input "19094" at bounding box center [162, 187] width 240 height 15
type input "19088"
click at [566, 244] on button "Apply Filter" at bounding box center [590, 251] width 48 height 15
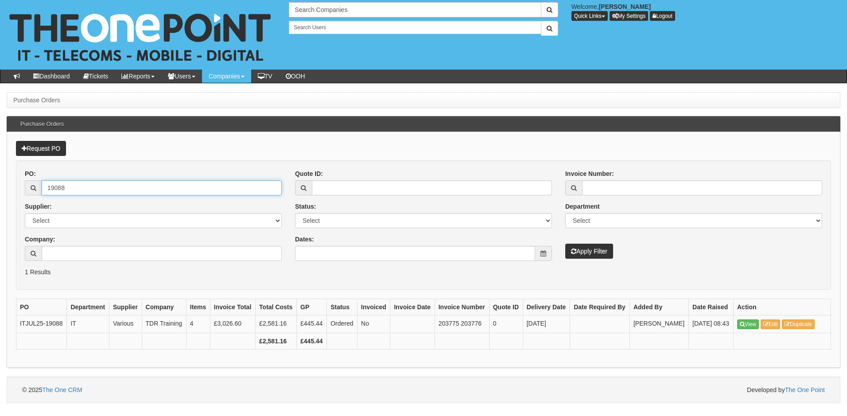
click at [81, 187] on input "19088" at bounding box center [162, 187] width 240 height 15
type input "19083"
click at [566, 244] on button "Apply Filter" at bounding box center [590, 251] width 48 height 15
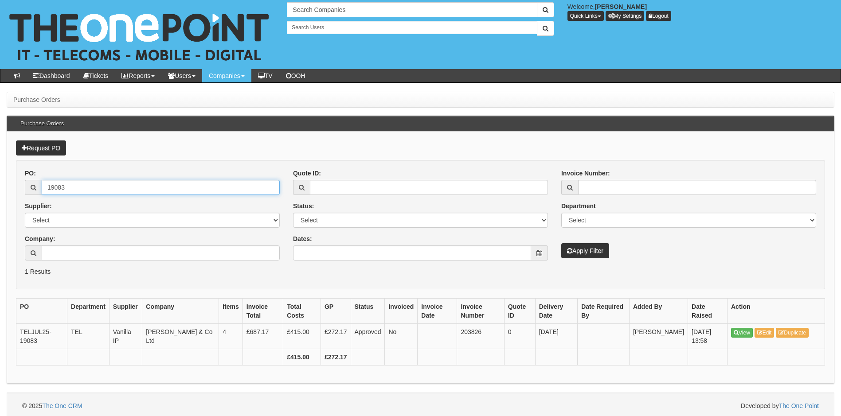
click at [82, 188] on input "19083" at bounding box center [161, 187] width 238 height 15
type input "19081"
click at [561, 243] on button "Apply Filter" at bounding box center [585, 250] width 48 height 15
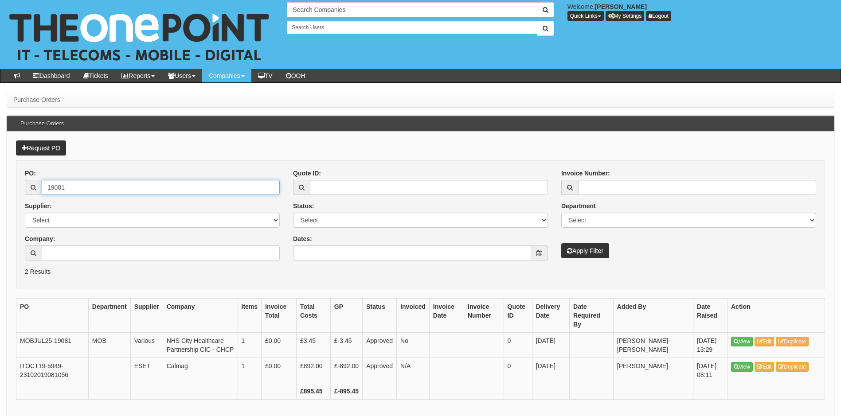
click at [83, 188] on input "19081" at bounding box center [161, 187] width 238 height 15
type input "19080"
click at [561, 243] on button "Apply Filter" at bounding box center [585, 250] width 48 height 15
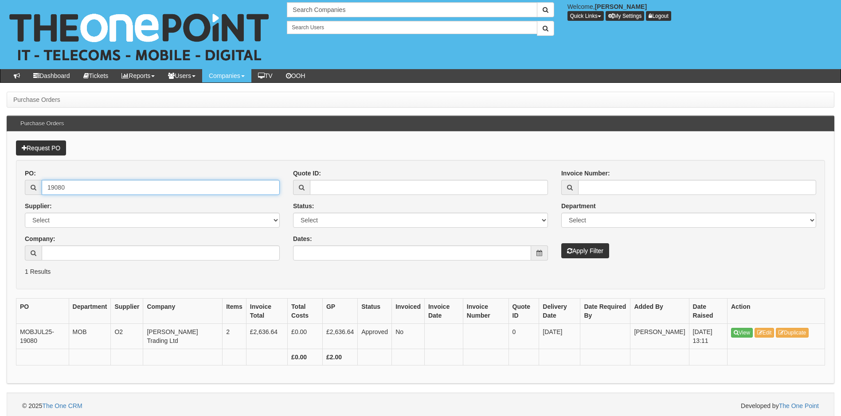
click at [93, 183] on input "19080" at bounding box center [161, 187] width 238 height 15
type input "19079"
click at [561, 243] on button "Apply Filter" at bounding box center [585, 250] width 48 height 15
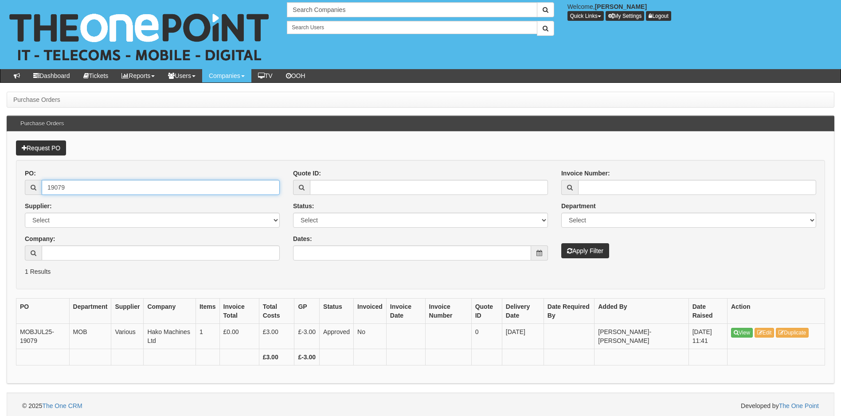
click at [82, 185] on input "19079" at bounding box center [161, 187] width 238 height 15
type input "19069"
click at [561, 243] on button "Apply Filter" at bounding box center [585, 250] width 48 height 15
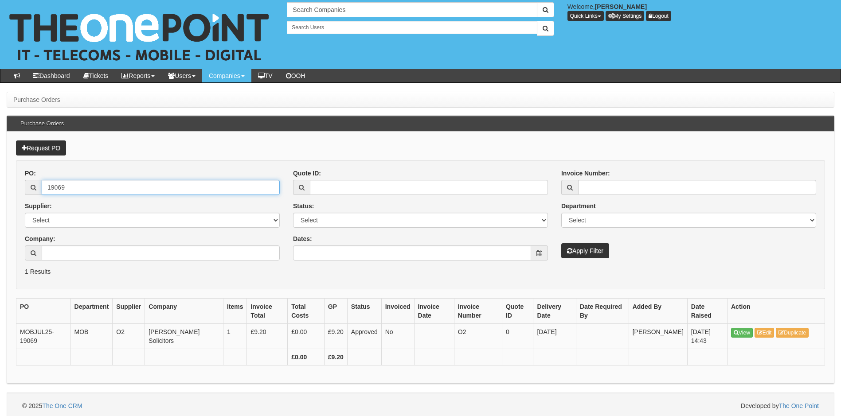
click at [85, 187] on input "19069" at bounding box center [161, 187] width 238 height 15
type input "19066"
click at [561, 243] on button "Apply Filter" at bounding box center [585, 250] width 48 height 15
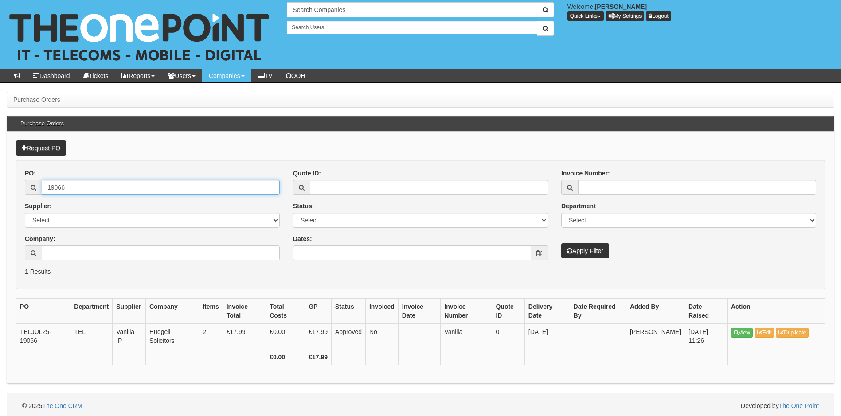
click at [76, 189] on input "19066" at bounding box center [161, 187] width 238 height 15
type input "19064"
click at [561, 243] on button "Apply Filter" at bounding box center [585, 250] width 48 height 15
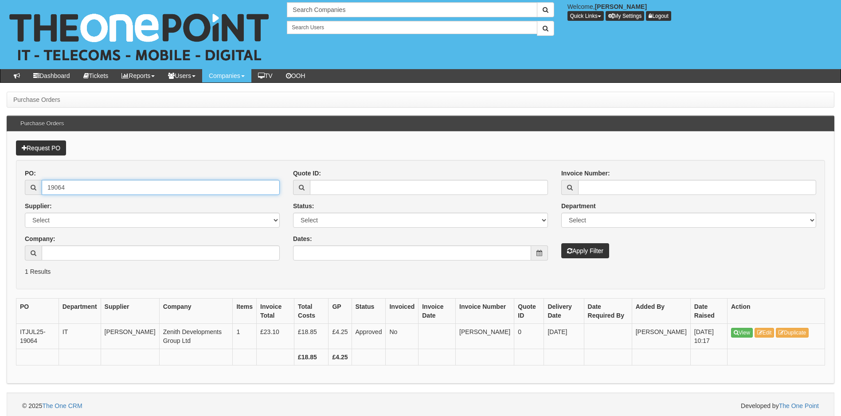
click at [101, 185] on input "19064" at bounding box center [161, 187] width 238 height 15
type input "19063"
click at [561, 243] on button "Apply Filter" at bounding box center [585, 250] width 48 height 15
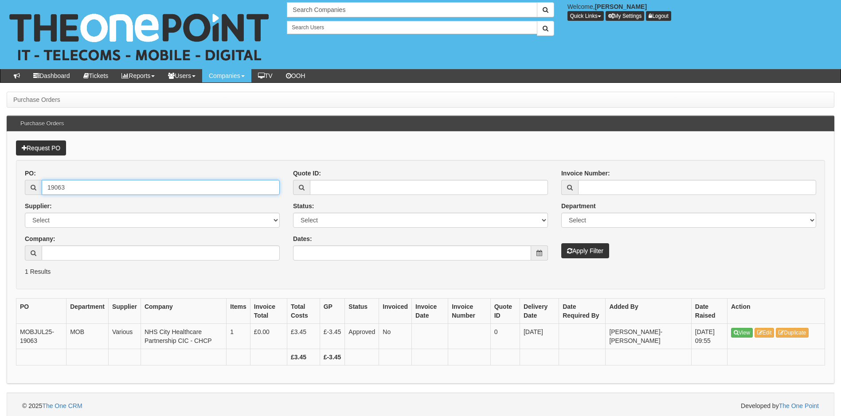
click at [79, 187] on input "19063" at bounding box center [161, 187] width 238 height 15
type input "19062"
click at [561, 243] on button "Apply Filter" at bounding box center [585, 250] width 48 height 15
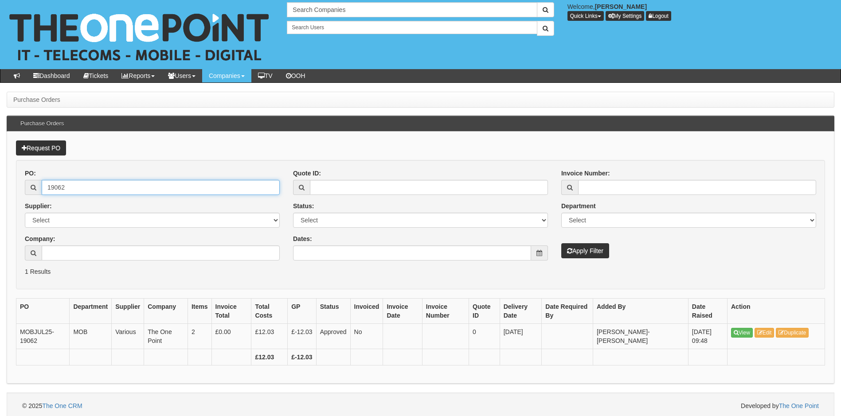
click at [76, 188] on input "19062" at bounding box center [161, 187] width 238 height 15
type input "19061"
click at [561, 243] on button "Apply Filter" at bounding box center [585, 250] width 48 height 15
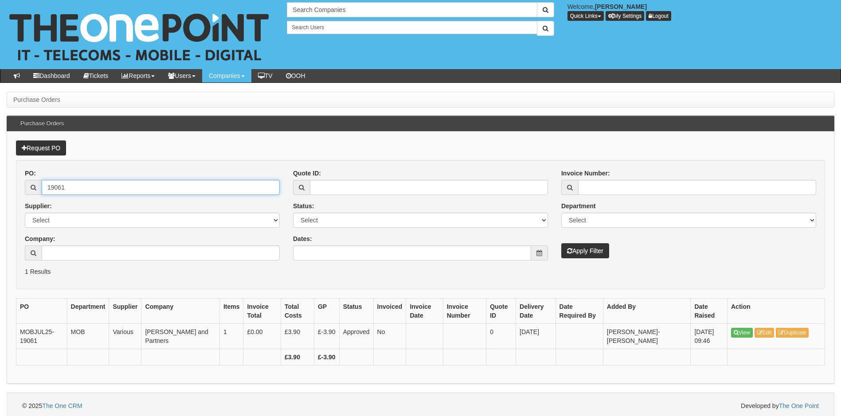
click at [78, 186] on input "19061" at bounding box center [161, 187] width 238 height 15
type input "19060"
click at [561, 243] on button "Apply Filter" at bounding box center [585, 250] width 48 height 15
click at [82, 181] on input "19060" at bounding box center [161, 187] width 238 height 15
type input "19059"
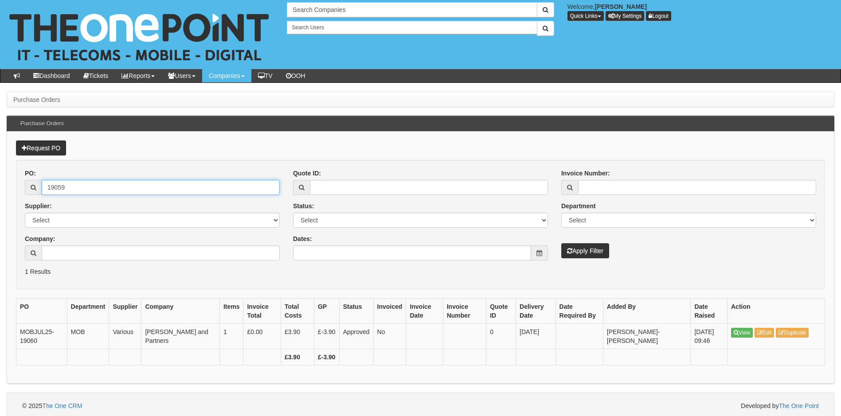
click at [561, 243] on button "Apply Filter" at bounding box center [585, 250] width 48 height 15
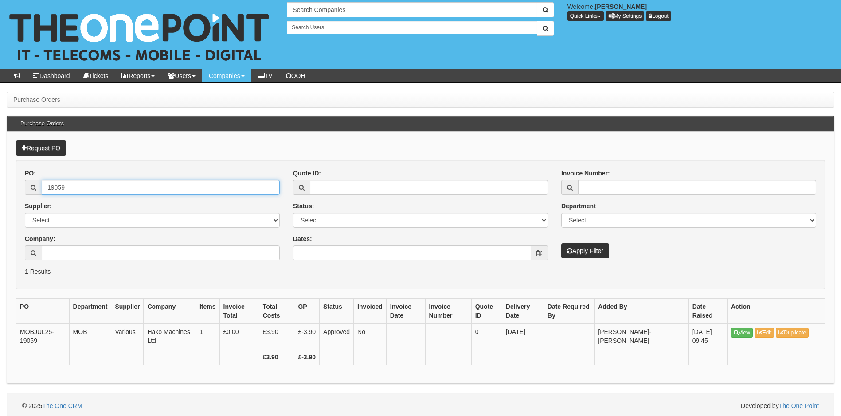
click at [129, 189] on input "19059" at bounding box center [161, 187] width 238 height 15
type input "19057"
click at [561, 243] on button "Apply Filter" at bounding box center [585, 250] width 48 height 15
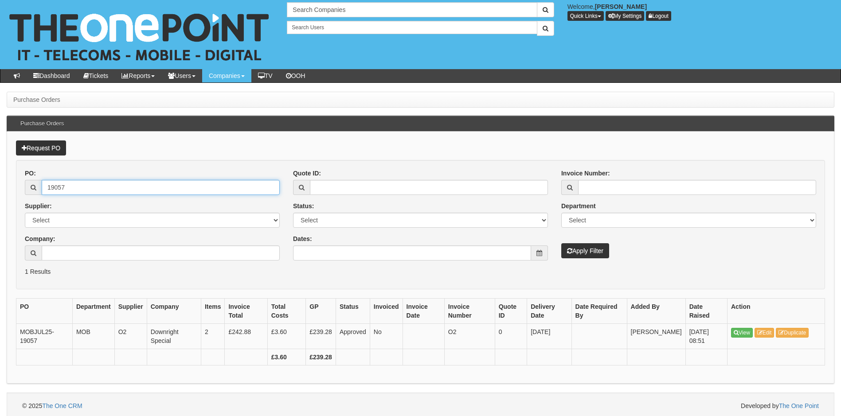
click at [95, 188] on input "19057" at bounding box center [161, 187] width 238 height 15
type input "19051"
click at [561, 243] on button "Apply Filter" at bounding box center [585, 250] width 48 height 15
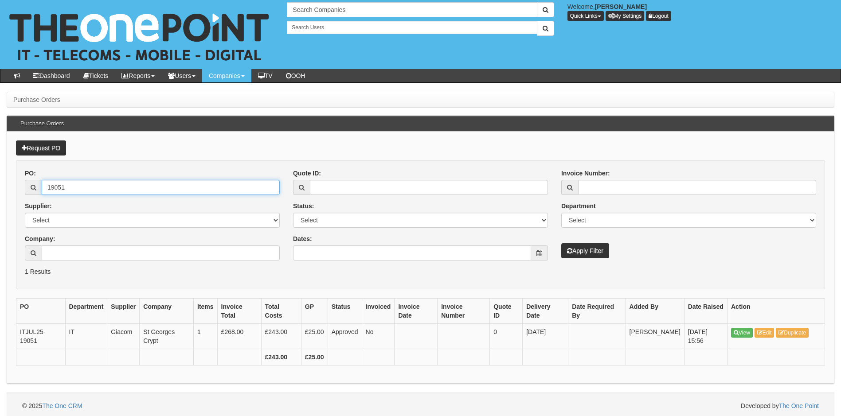
click at [85, 188] on input "19051" at bounding box center [161, 187] width 238 height 15
type input "19049"
click at [561, 243] on button "Apply Filter" at bounding box center [585, 250] width 48 height 15
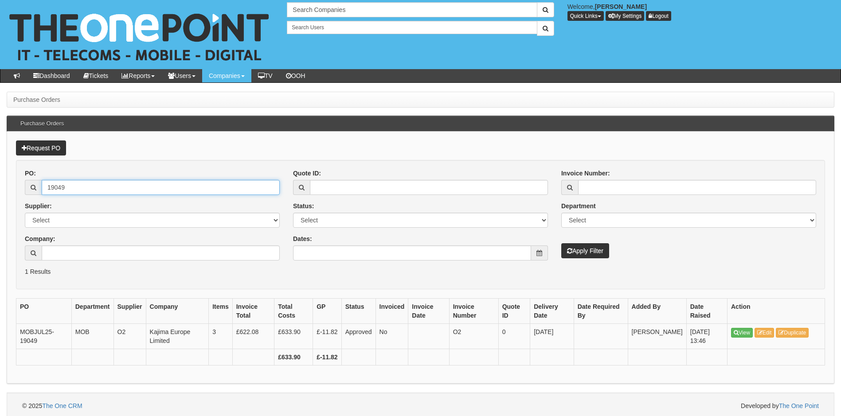
click at [96, 187] on input "19049" at bounding box center [161, 187] width 238 height 15
type input "19046"
click at [561, 243] on button "Apply Filter" at bounding box center [585, 250] width 48 height 15
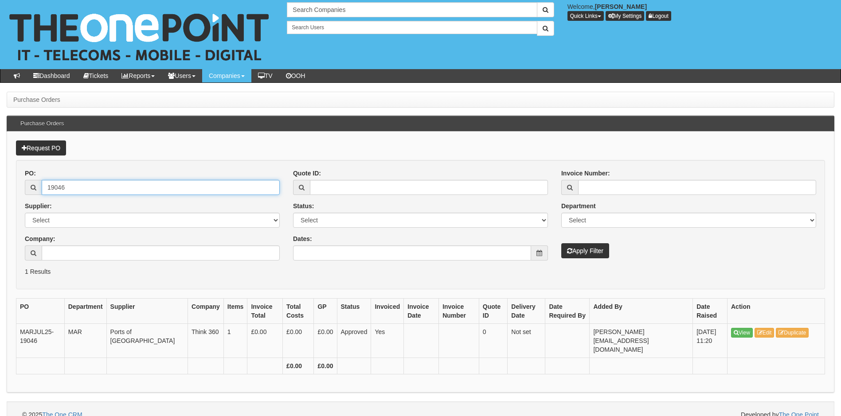
click at [114, 187] on input "19046" at bounding box center [161, 187] width 238 height 15
type input "19045"
click at [561, 243] on button "Apply Filter" at bounding box center [585, 250] width 48 height 15
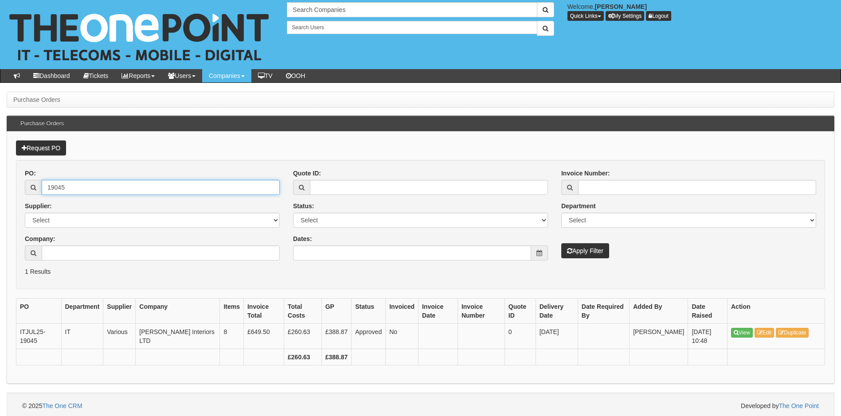
click at [75, 191] on input "19045" at bounding box center [161, 187] width 238 height 15
type input "19038"
click at [561, 243] on button "Apply Filter" at bounding box center [585, 250] width 48 height 15
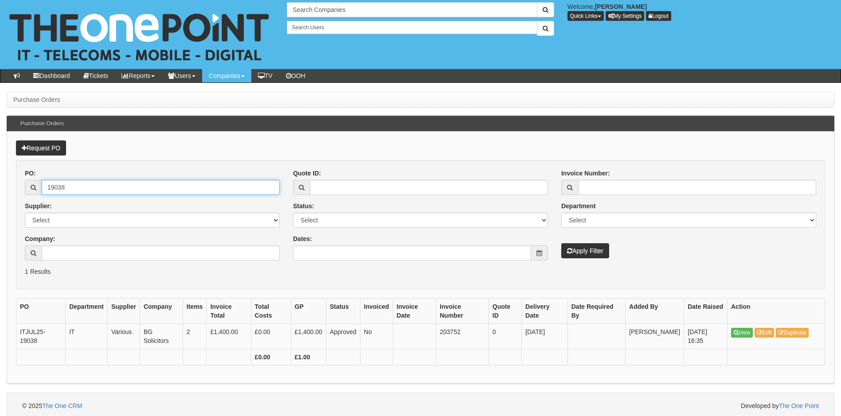
click at [97, 187] on input "19038" at bounding box center [161, 187] width 238 height 15
type input "19020"
click at [561, 243] on button "Apply Filter" at bounding box center [585, 250] width 48 height 15
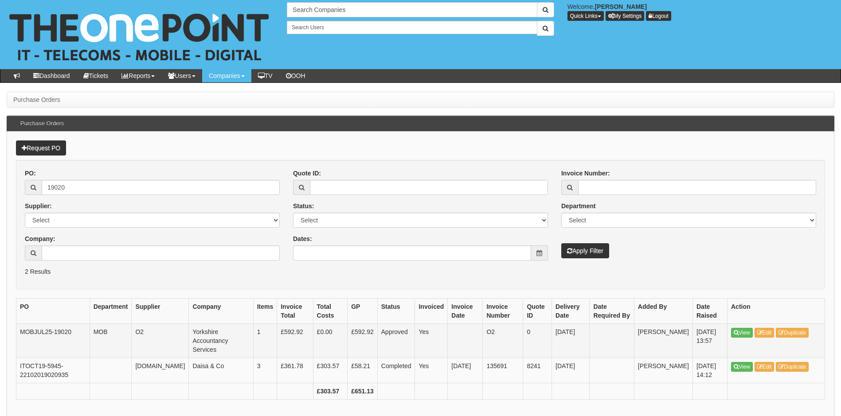
scroll to position [37, 0]
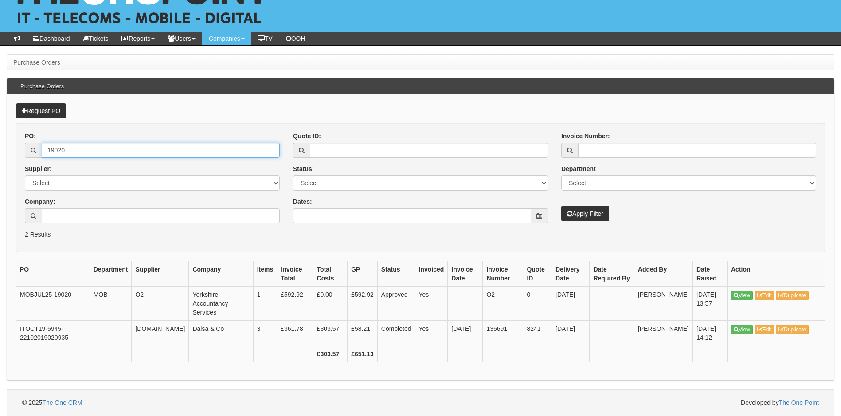
click at [80, 149] on input "19020" at bounding box center [161, 150] width 238 height 15
type input "19018"
click at [561, 206] on button "Apply Filter" at bounding box center [585, 213] width 48 height 15
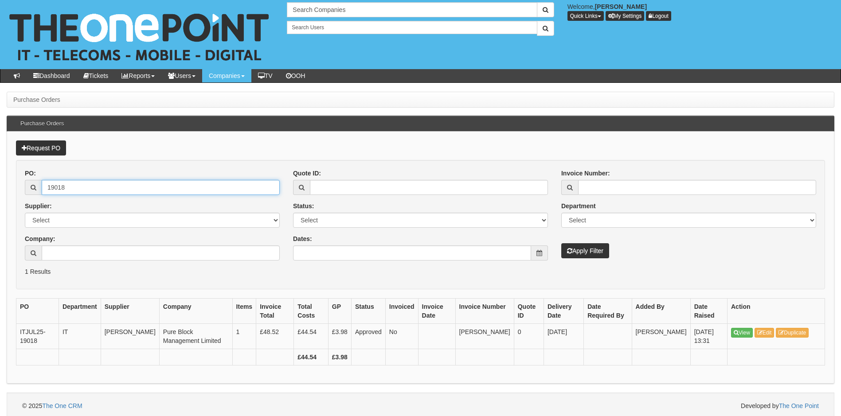
drag, startPoint x: 110, startPoint y: 188, endPoint x: 35, endPoint y: 177, distance: 76.2
click at [35, 177] on div "PO: 19018" at bounding box center [152, 182] width 255 height 26
type input "19478"
click at [561, 243] on button "Apply Filter" at bounding box center [585, 250] width 48 height 15
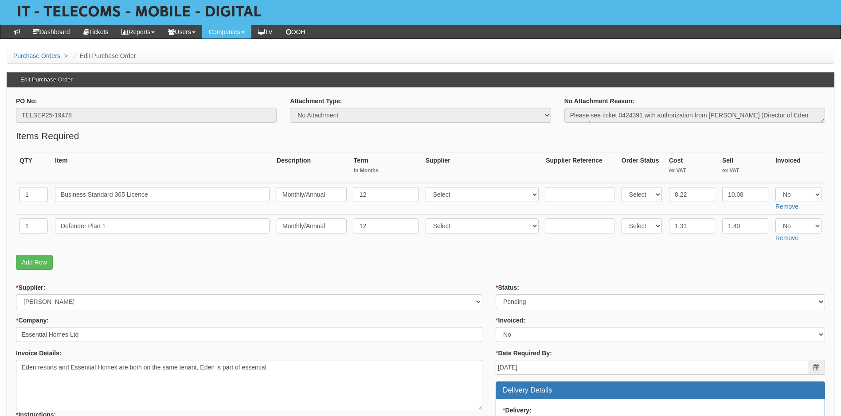
scroll to position [44, 0]
drag, startPoint x: 746, startPoint y: 227, endPoint x: 715, endPoint y: 225, distance: 30.7
click at [715, 225] on tr "1 Defender Plan 1 Monthly/Annual 12 Select 123 REG.co.uk 1Password 3 4Gon AA Jo…" at bounding box center [420, 230] width 809 height 31
type input "1.62"
click at [484, 264] on p "Add Row" at bounding box center [420, 261] width 809 height 15
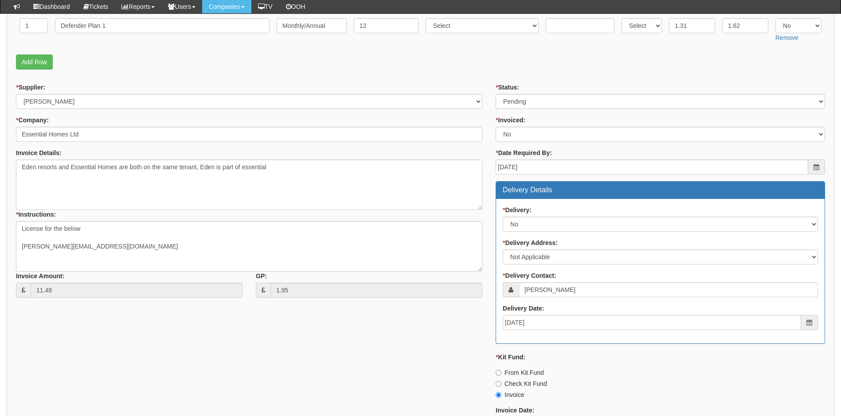
scroll to position [399, 0]
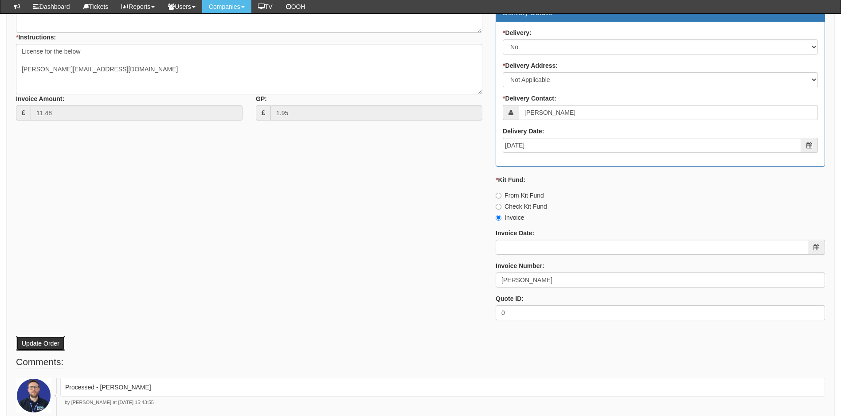
click at [53, 339] on button "Update Order" at bounding box center [40, 343] width 49 height 15
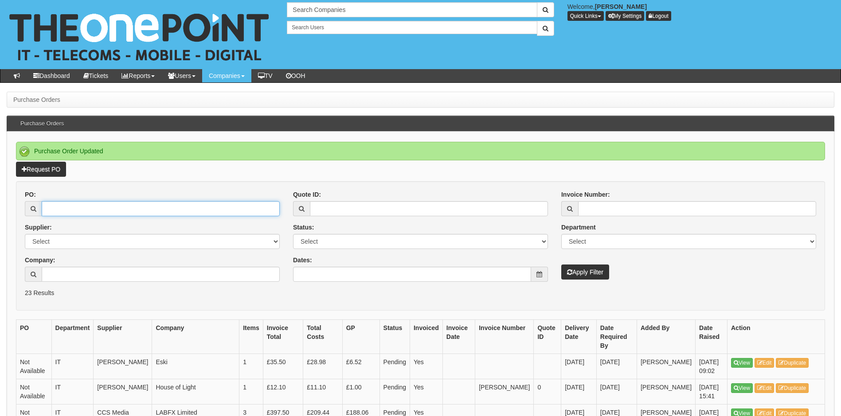
click at [64, 207] on input "PO:" at bounding box center [161, 208] width 238 height 15
type input "19007"
click at [561, 265] on button "Apply Filter" at bounding box center [585, 272] width 48 height 15
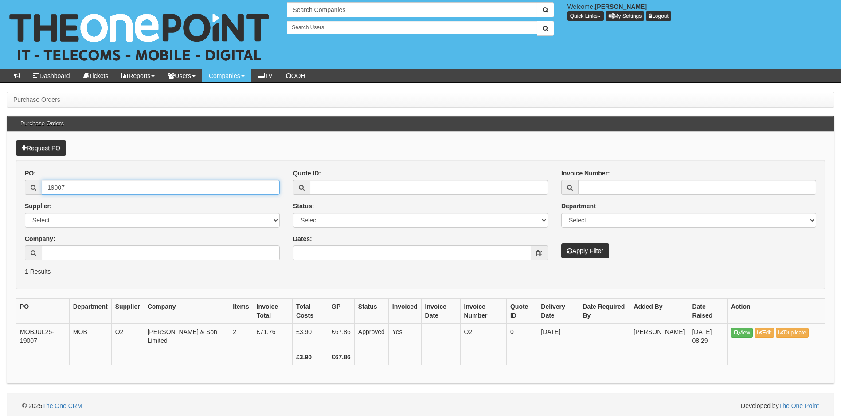
click at [101, 191] on input "19007" at bounding box center [161, 187] width 238 height 15
type input "19001"
click at [561, 243] on button "Apply Filter" at bounding box center [585, 250] width 48 height 15
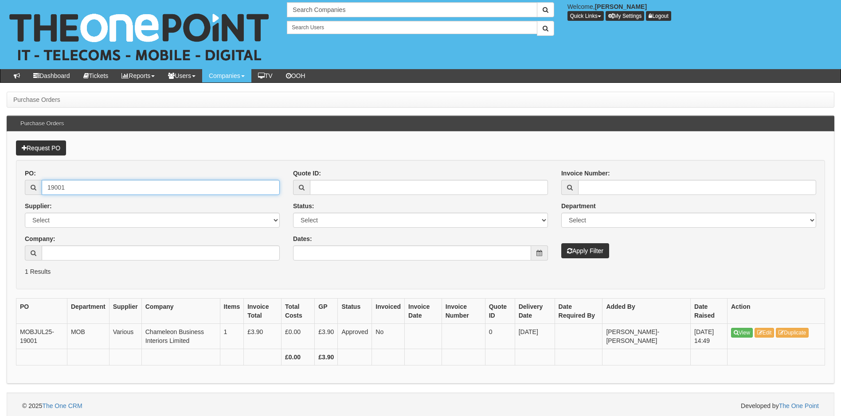
click at [84, 187] on input "19001" at bounding box center [161, 187] width 238 height 15
type input "18984"
click at [561, 243] on button "Apply Filter" at bounding box center [585, 250] width 48 height 15
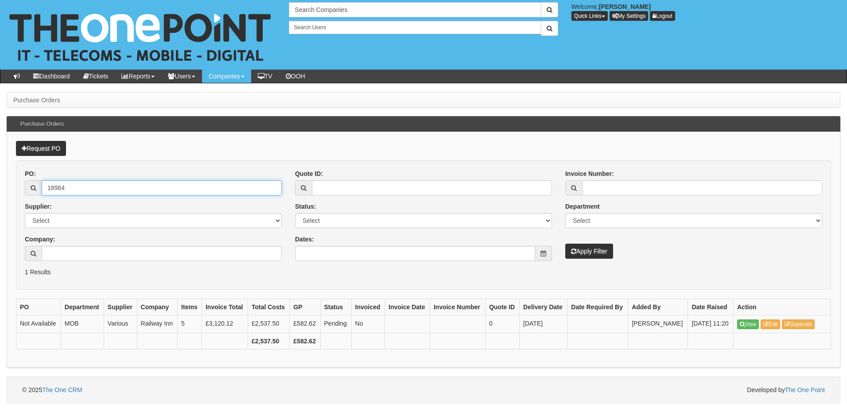
click at [67, 190] on input "18984" at bounding box center [162, 187] width 240 height 15
type input "18980"
click at [566, 244] on button "Apply Filter" at bounding box center [590, 251] width 48 height 15
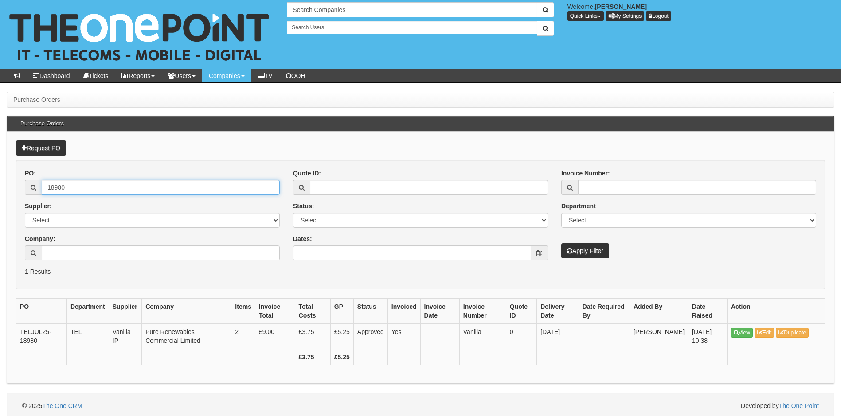
click at [99, 187] on input "18980" at bounding box center [161, 187] width 238 height 15
type input "18973"
click at [561, 243] on button "Apply Filter" at bounding box center [585, 250] width 48 height 15
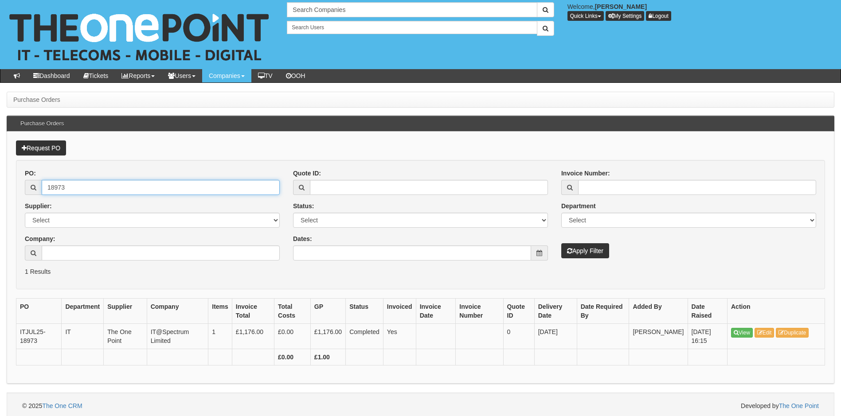
click at [74, 186] on input "18973" at bounding box center [161, 187] width 238 height 15
type input "18972"
click at [561, 243] on button "Apply Filter" at bounding box center [585, 250] width 48 height 15
click at [72, 188] on input "18972" at bounding box center [161, 187] width 238 height 15
type input "18970"
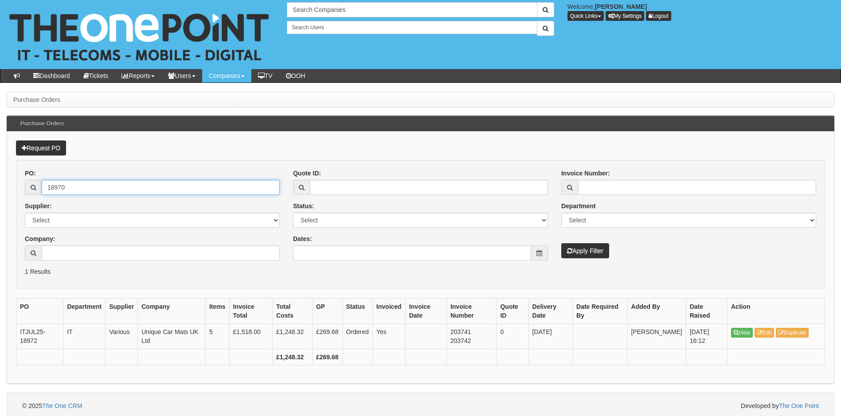
click at [561, 243] on button "Apply Filter" at bounding box center [585, 250] width 48 height 15
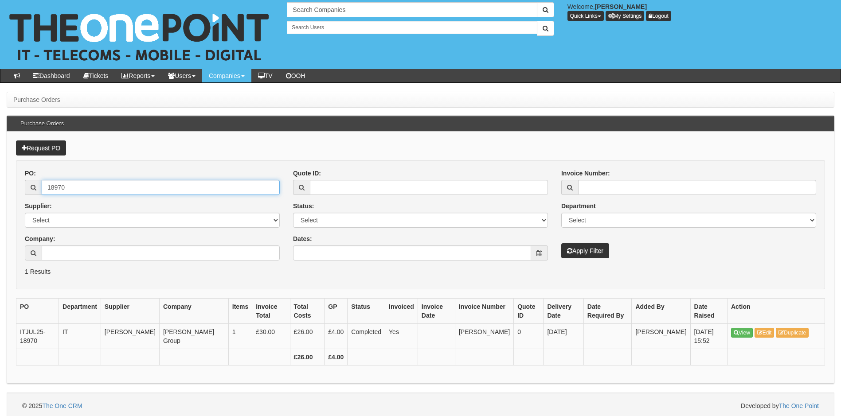
click at [114, 188] on input "18970" at bounding box center [161, 187] width 238 height 15
type input "18969"
click at [561, 243] on button "Apply Filter" at bounding box center [585, 250] width 48 height 15
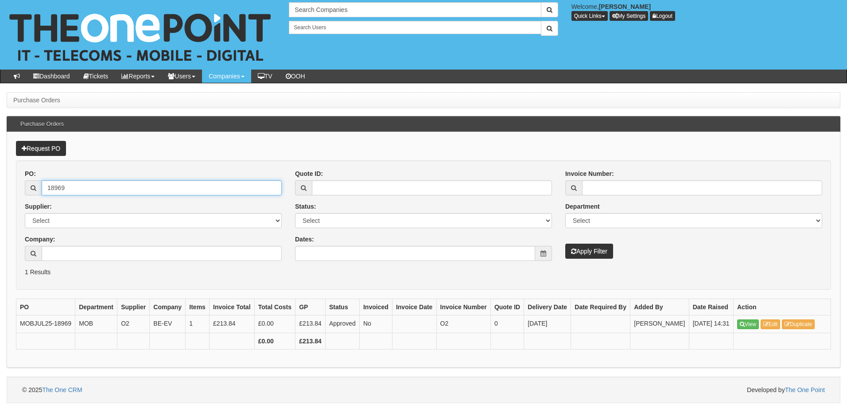
click at [89, 187] on input "18969" at bounding box center [162, 187] width 240 height 15
type input "18965"
click at [566, 244] on button "Apply Filter" at bounding box center [590, 251] width 48 height 15
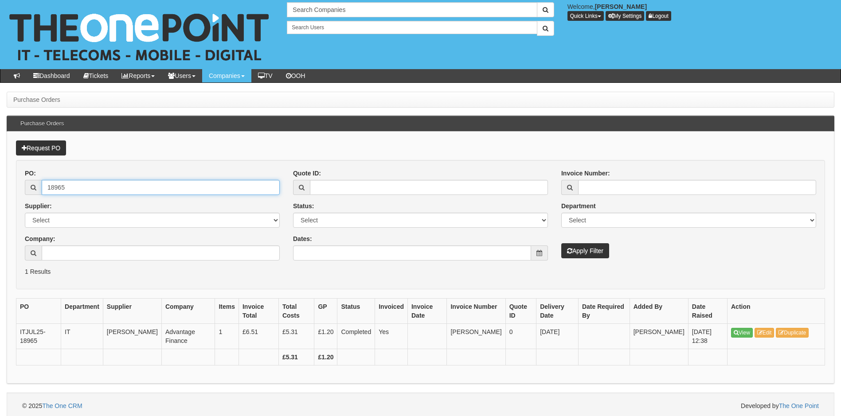
click at [128, 189] on input "18965" at bounding box center [161, 187] width 238 height 15
type input "18960"
click at [561, 243] on button "Apply Filter" at bounding box center [585, 250] width 48 height 15
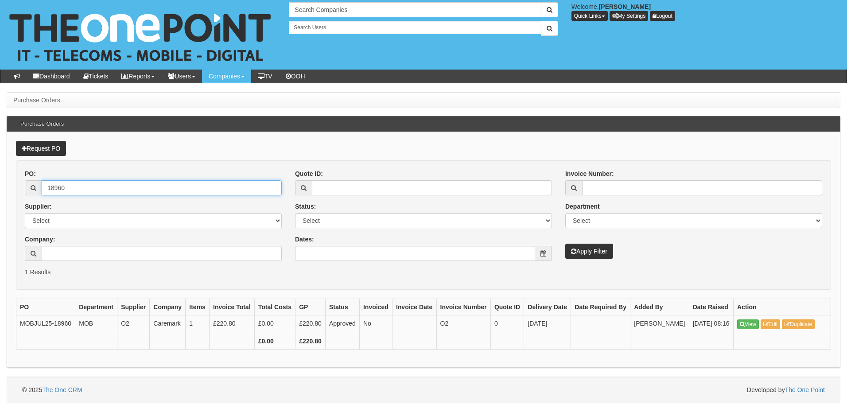
click at [74, 189] on input "18960" at bounding box center [162, 187] width 240 height 15
type input "18951"
click at [566, 244] on button "Apply Filter" at bounding box center [590, 251] width 48 height 15
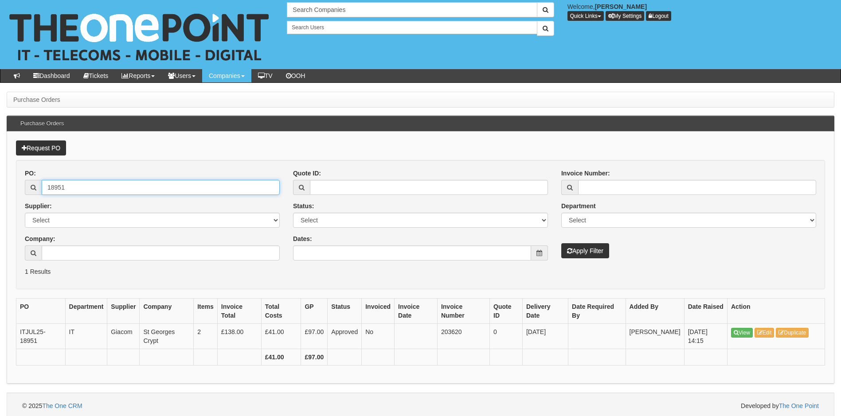
click at [70, 188] on input "18951" at bounding box center [161, 187] width 238 height 15
type input "18948"
click at [561, 243] on button "Apply Filter" at bounding box center [585, 250] width 48 height 15
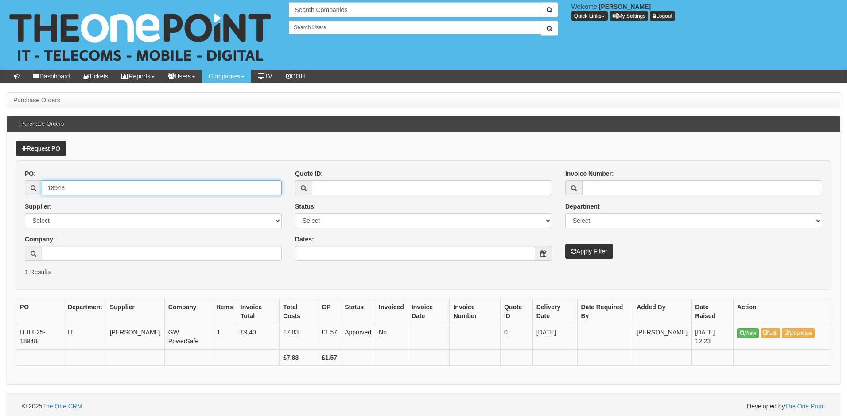
click at [101, 195] on input "18948" at bounding box center [162, 187] width 240 height 15
type input "18943"
click at [566, 244] on button "Apply Filter" at bounding box center [590, 251] width 48 height 15
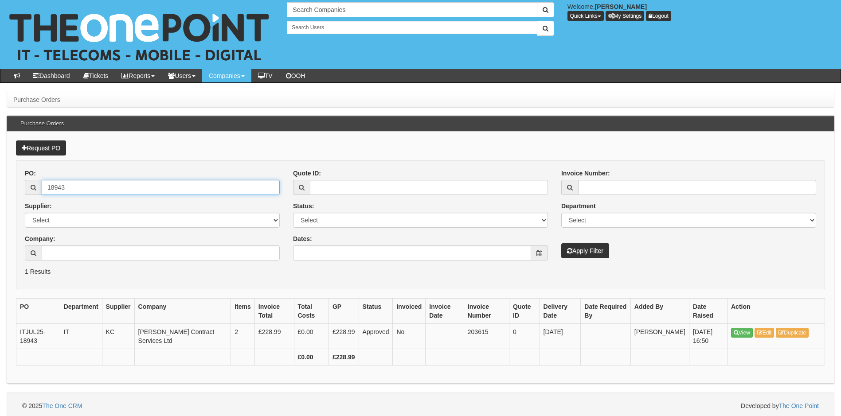
click at [68, 188] on input "18943" at bounding box center [161, 187] width 238 height 15
type input "18942"
click at [561, 243] on button "Apply Filter" at bounding box center [585, 250] width 48 height 15
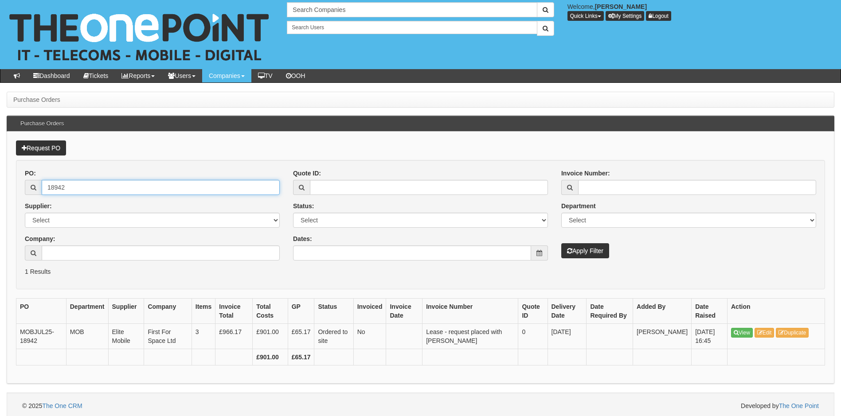
click at [71, 182] on input "18942" at bounding box center [161, 187] width 238 height 15
type input "18933"
click at [561, 243] on button "Apply Filter" at bounding box center [585, 250] width 48 height 15
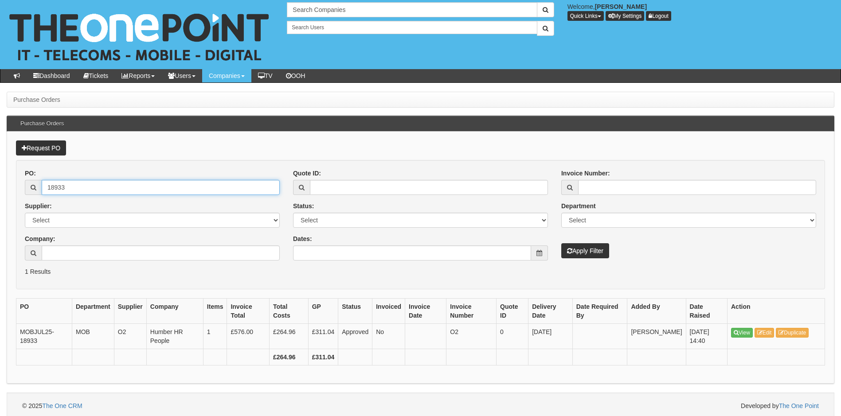
click at [67, 181] on input "18933" at bounding box center [161, 187] width 238 height 15
type input "18932"
click at [561, 243] on button "Apply Filter" at bounding box center [585, 250] width 48 height 15
click at [80, 184] on input "18932" at bounding box center [161, 187] width 238 height 15
type input "18927"
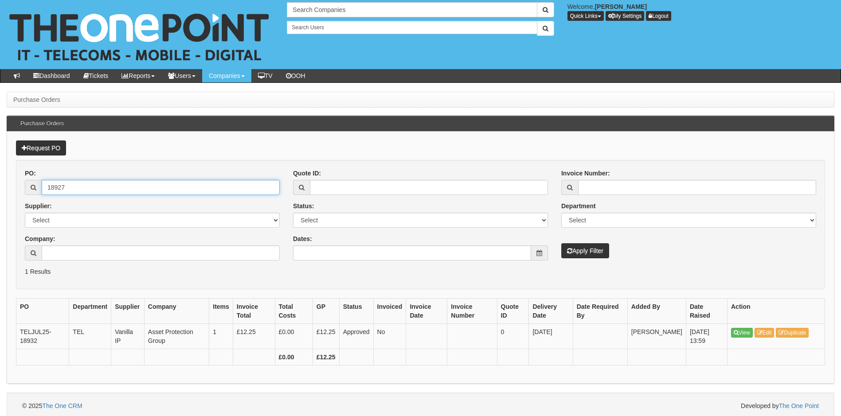
click at [561, 243] on button "Apply Filter" at bounding box center [585, 250] width 48 height 15
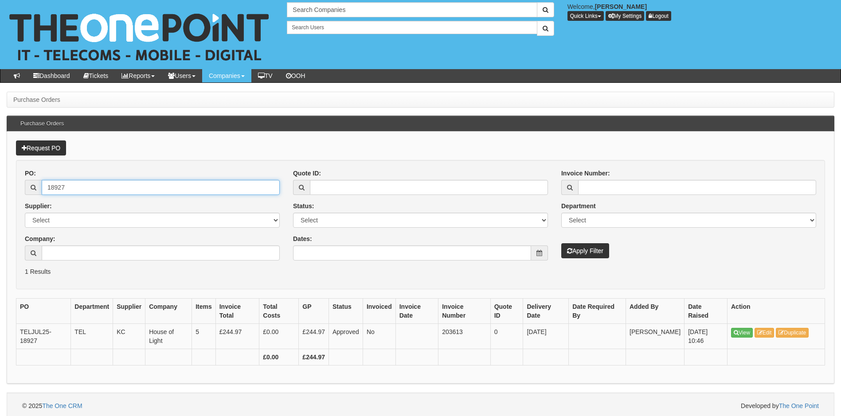
click at [116, 187] on input "18927" at bounding box center [161, 187] width 238 height 15
type input "18917"
click at [561, 243] on button "Apply Filter" at bounding box center [585, 250] width 48 height 15
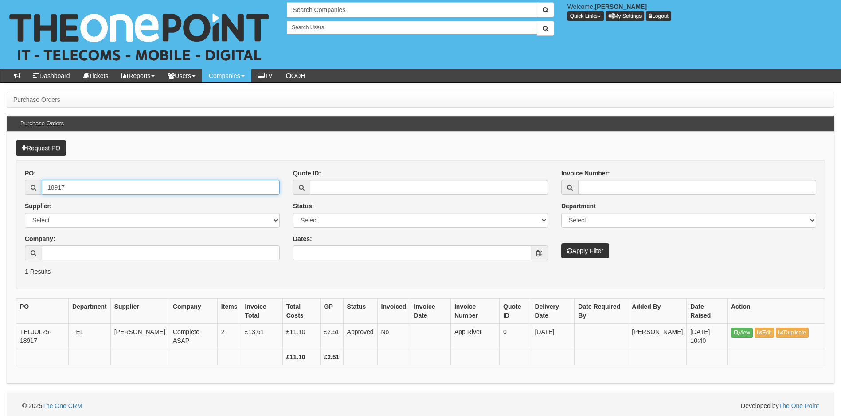
drag, startPoint x: 68, startPoint y: 185, endPoint x: 68, endPoint y: 190, distance: 5.3
click at [68, 185] on input "18917" at bounding box center [161, 187] width 238 height 15
type input "18913"
click at [561, 243] on button "Apply Filter" at bounding box center [585, 250] width 48 height 15
click at [74, 191] on input "18913" at bounding box center [161, 187] width 238 height 15
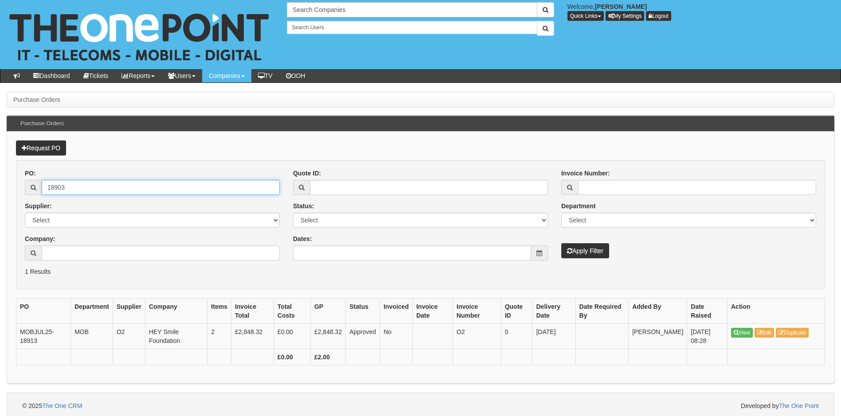
type input "18903"
click at [561, 243] on button "Apply Filter" at bounding box center [585, 250] width 48 height 15
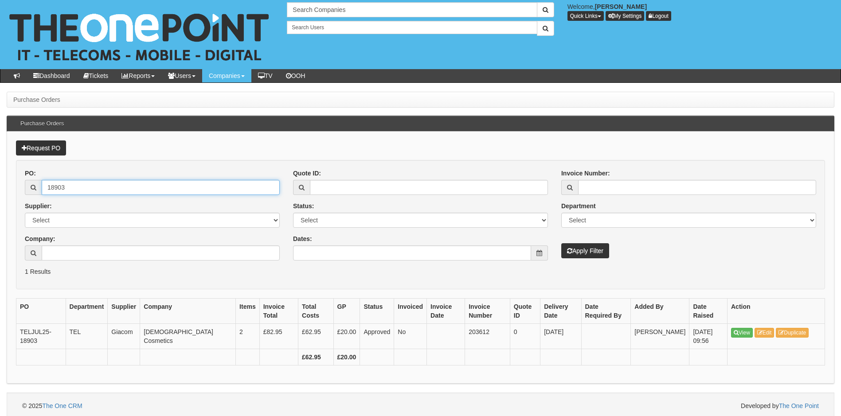
click at [85, 186] on input "18903" at bounding box center [161, 187] width 238 height 15
type input "18897"
click at [561, 243] on button "Apply Filter" at bounding box center [585, 250] width 48 height 15
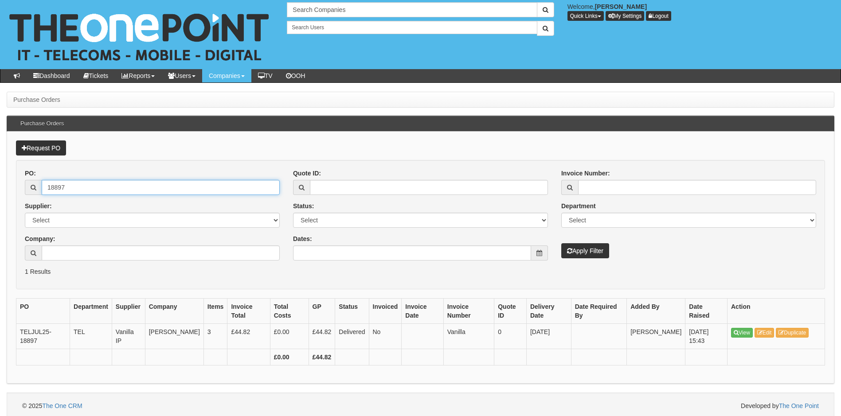
click at [78, 188] on input "18897" at bounding box center [161, 187] width 238 height 15
type input "18896"
click at [561, 243] on button "Apply Filter" at bounding box center [585, 250] width 48 height 15
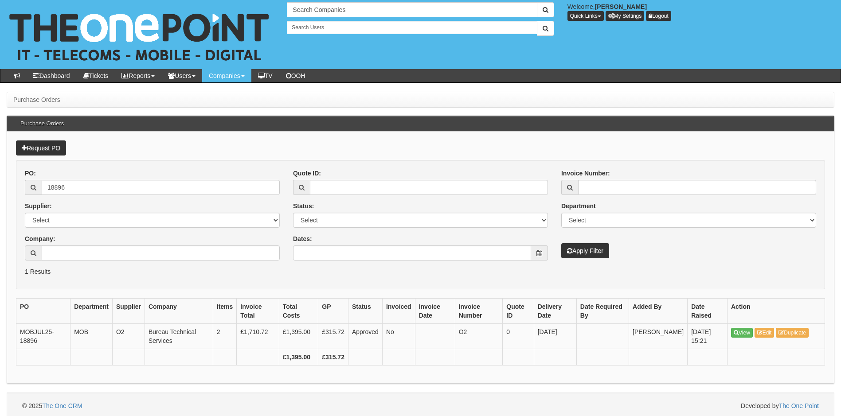
click at [72, 176] on div "PO: 18896" at bounding box center [152, 182] width 255 height 26
click at [74, 185] on input "18896" at bounding box center [161, 187] width 238 height 15
type input "18894"
click at [561, 243] on button "Apply Filter" at bounding box center [585, 250] width 48 height 15
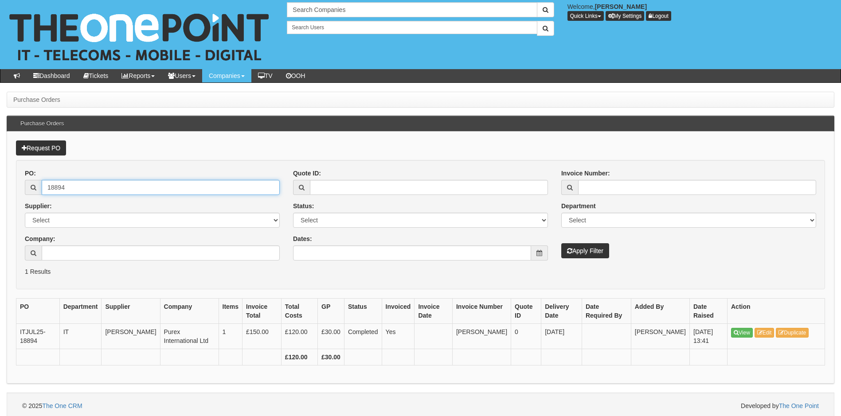
click at [103, 189] on input "18894" at bounding box center [161, 187] width 238 height 15
type input "18890"
click at [561, 243] on button "Apply Filter" at bounding box center [585, 250] width 48 height 15
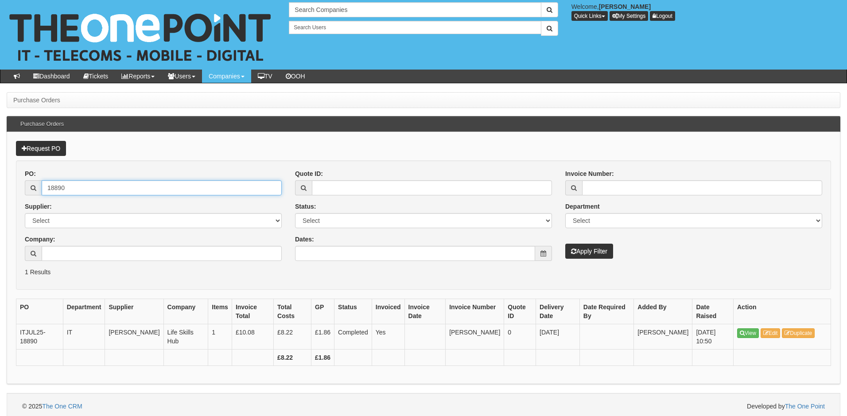
click at [73, 181] on input "18890" at bounding box center [162, 187] width 240 height 15
type input "18886"
click at [566, 244] on button "Apply Filter" at bounding box center [590, 251] width 48 height 15
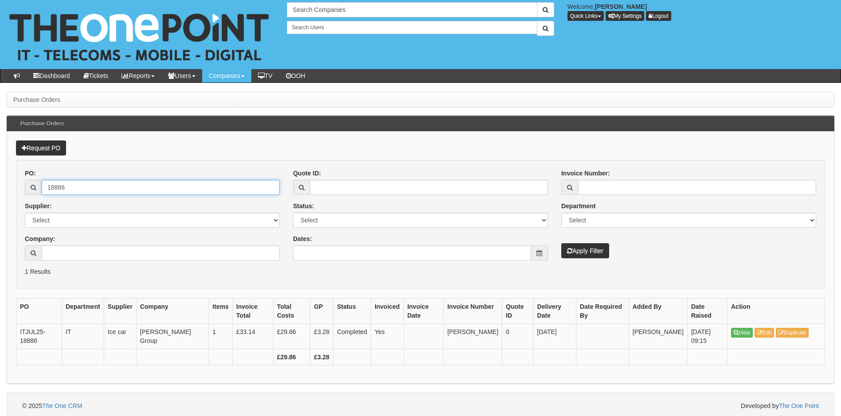
click at [91, 192] on input "18886" at bounding box center [161, 187] width 238 height 15
type input "18885"
click at [561, 243] on button "Apply Filter" at bounding box center [585, 250] width 48 height 15
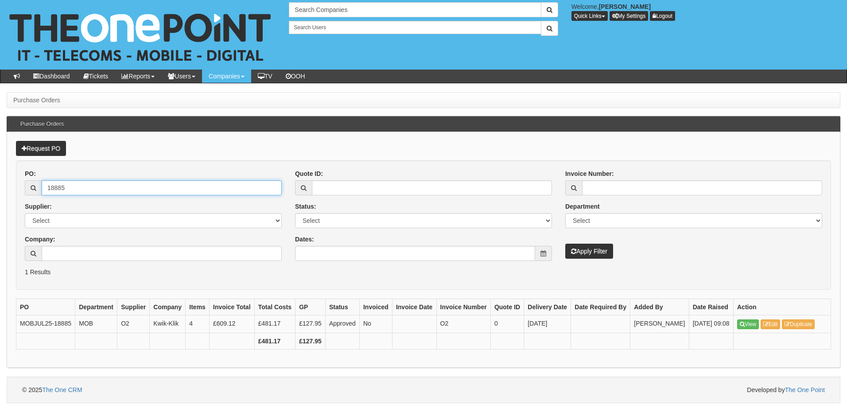
click at [89, 184] on input "18885" at bounding box center [162, 187] width 240 height 15
type input "18884"
click at [566, 244] on button "Apply Filter" at bounding box center [590, 251] width 48 height 15
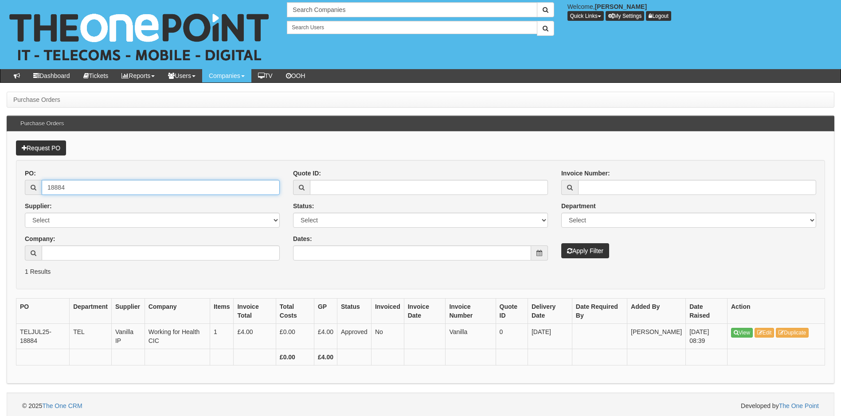
click at [71, 186] on input "18884" at bounding box center [161, 187] width 238 height 15
type input "18882"
click at [561, 243] on button "Apply Filter" at bounding box center [585, 250] width 48 height 15
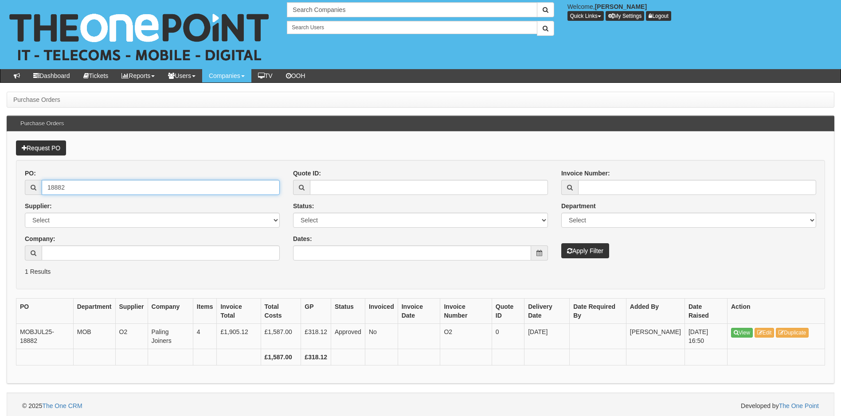
click at [101, 189] on input "18882" at bounding box center [161, 187] width 238 height 15
type input "18881"
click at [561, 243] on button "Apply Filter" at bounding box center [585, 250] width 48 height 15
click at [71, 183] on input "18881" at bounding box center [161, 187] width 238 height 15
type input "18880"
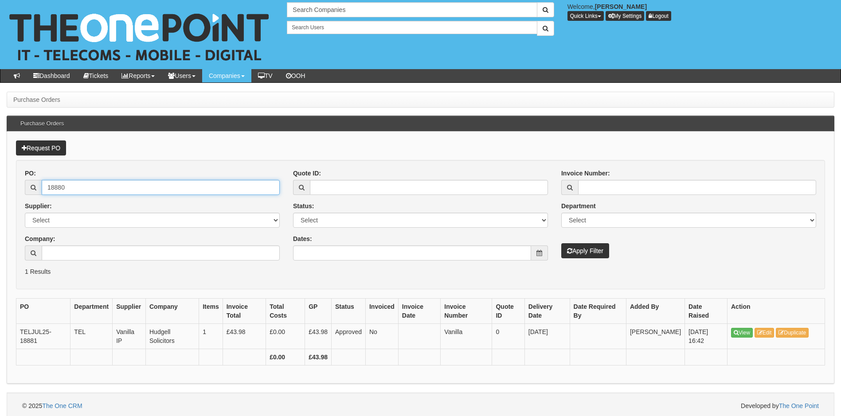
click at [561, 243] on button "Apply Filter" at bounding box center [585, 250] width 48 height 15
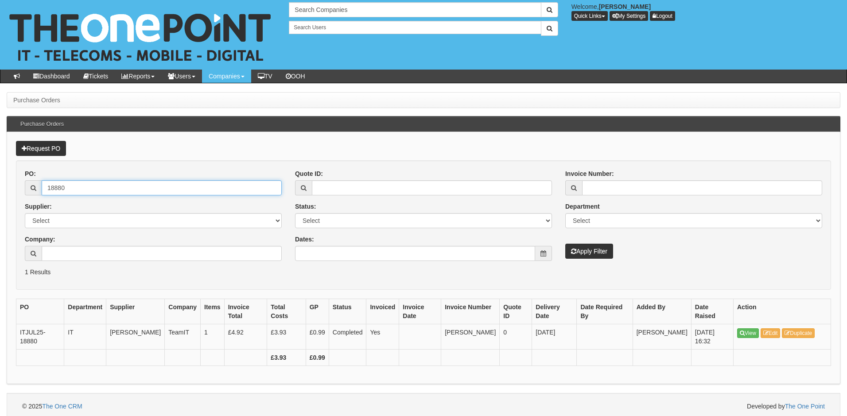
click at [75, 189] on input "18880" at bounding box center [162, 187] width 240 height 15
type input "18878"
click at [566, 244] on button "Apply Filter" at bounding box center [590, 251] width 48 height 15
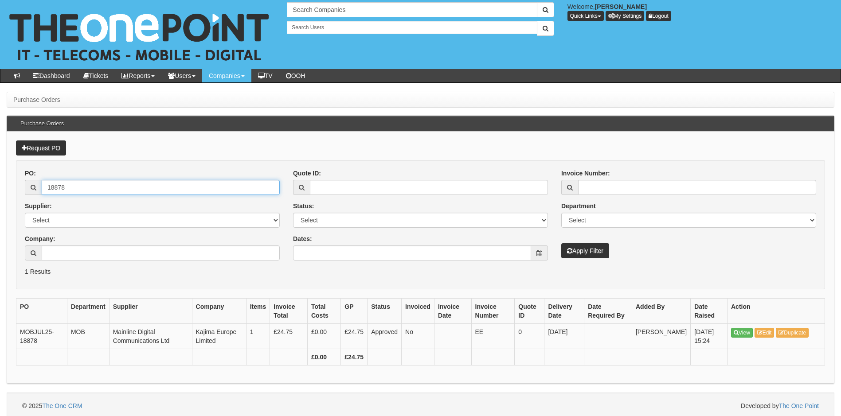
click at [83, 190] on input "18878" at bounding box center [161, 187] width 238 height 15
type input "18869"
click at [561, 243] on button "Apply Filter" at bounding box center [585, 250] width 48 height 15
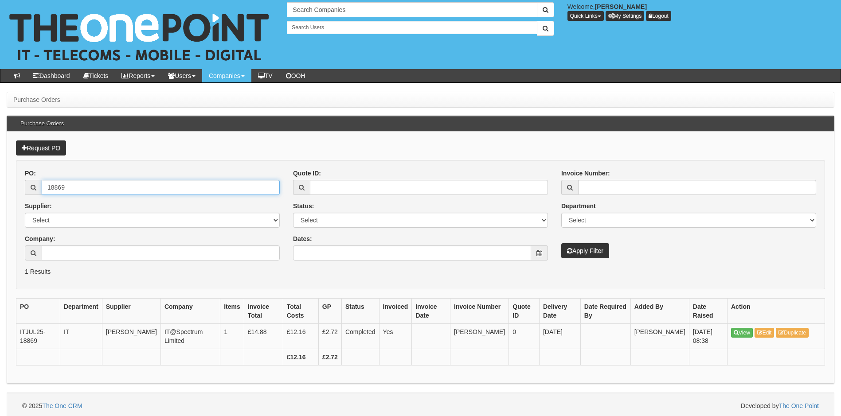
click at [111, 186] on input "18869" at bounding box center [161, 187] width 238 height 15
type input "18868"
click at [561, 243] on button "Apply Filter" at bounding box center [585, 250] width 48 height 15
